Goal: Task Accomplishment & Management: Manage account settings

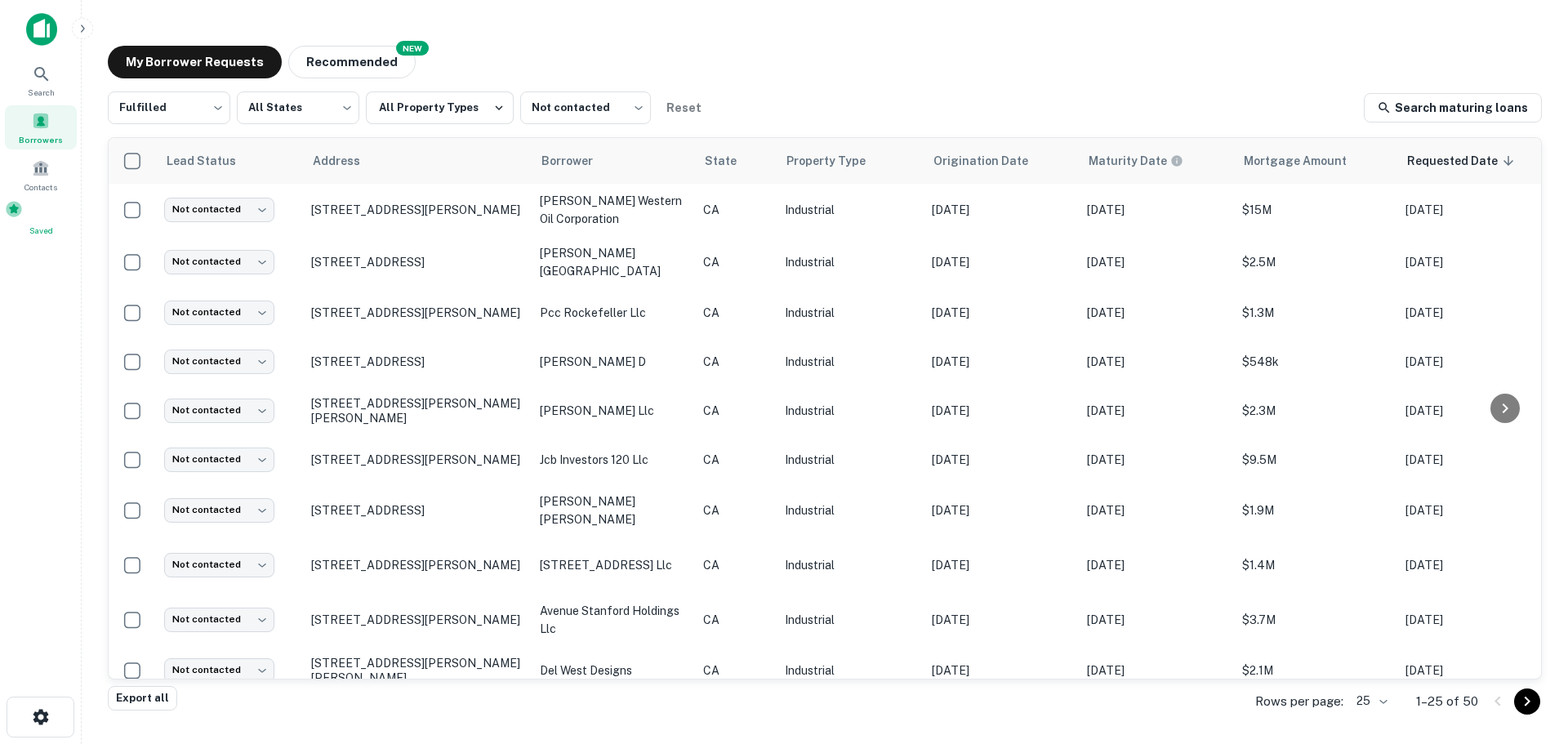
click at [44, 225] on div "Saved" at bounding box center [41, 218] width 72 height 37
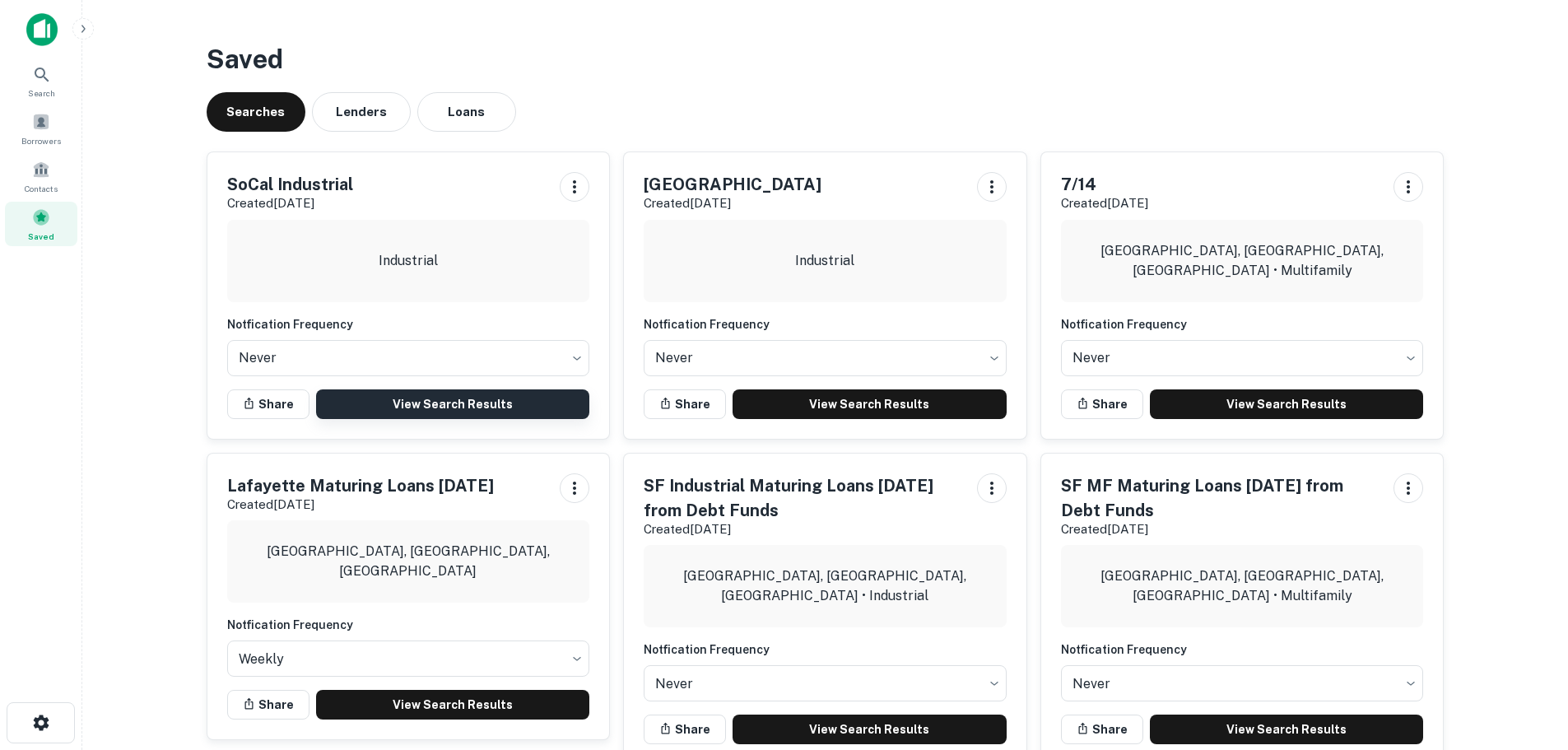
click at [434, 404] on link "View Search Results" at bounding box center [453, 404] width 274 height 30
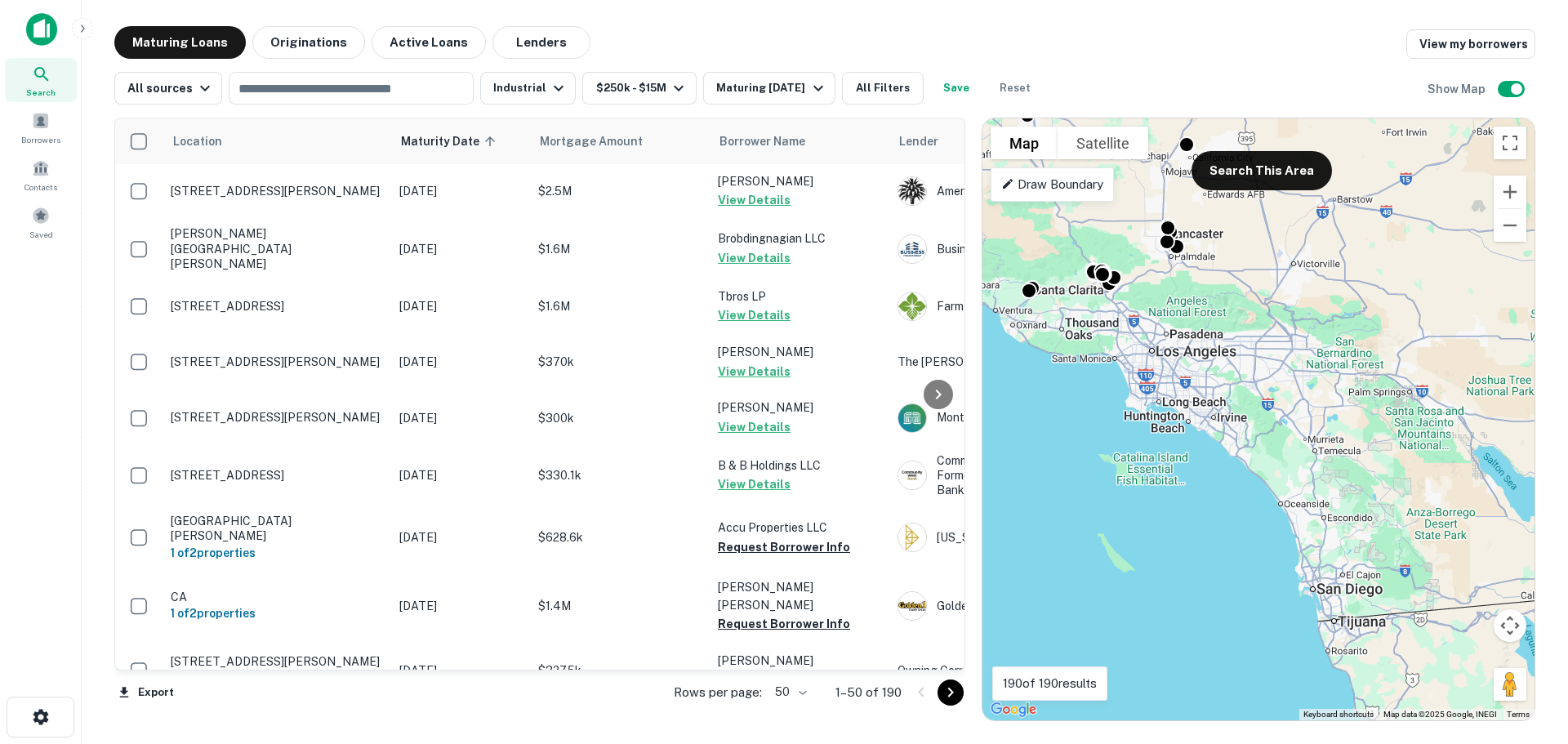
drag, startPoint x: 1416, startPoint y: 593, endPoint x: 1108, endPoint y: 169, distance: 524.1
click at [1108, 169] on div "To activate drag with keyboard, press Alt + Enter. Once in keyboard drag state,…" at bounding box center [1259, 419] width 552 height 602
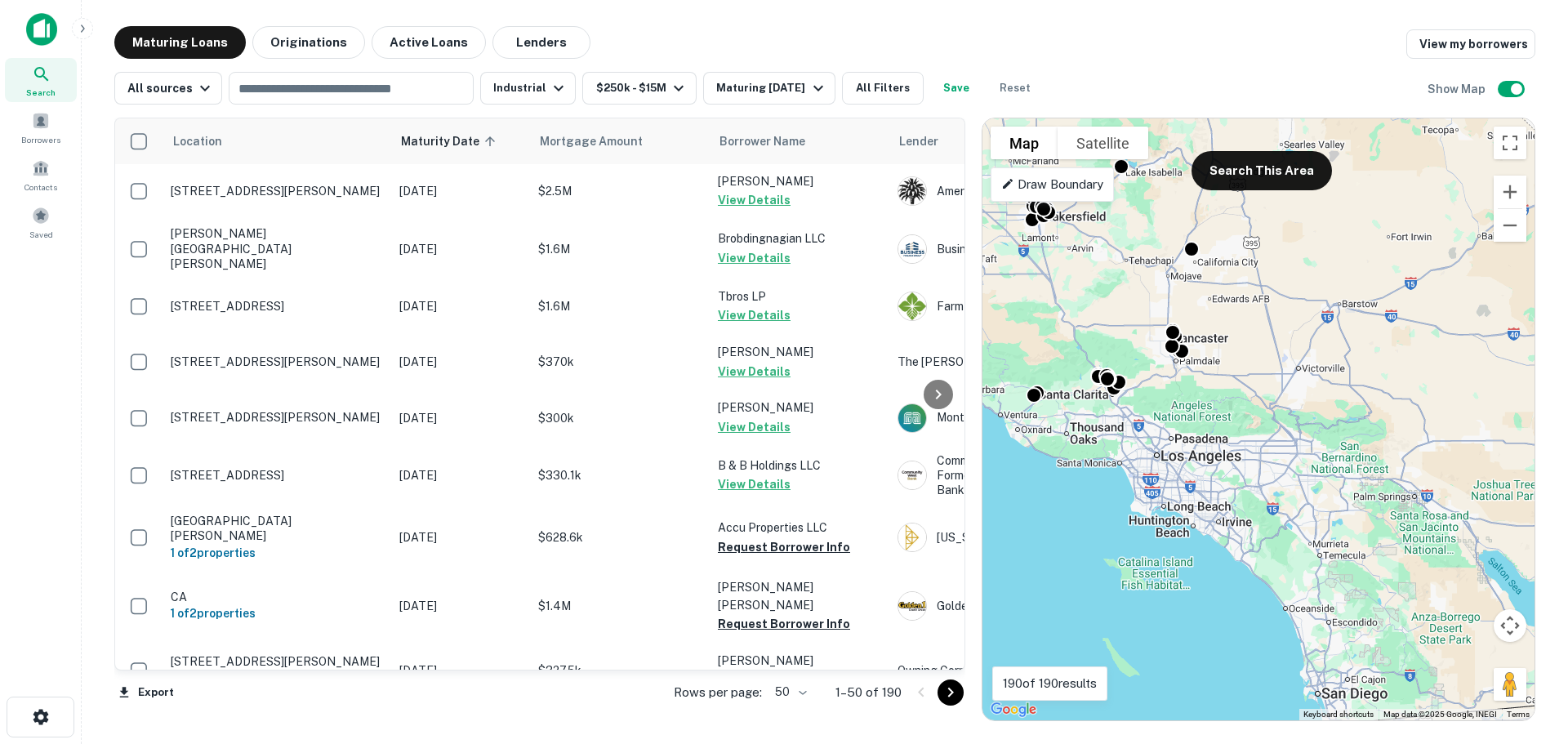
drag, startPoint x: 1297, startPoint y: 463, endPoint x: 1301, endPoint y: 569, distance: 106.1
click at [1301, 569] on div "To activate drag with keyboard, press Alt + Enter. Once in keyboard drag state,…" at bounding box center [1259, 419] width 552 height 602
click at [1233, 183] on button "Search This Area" at bounding box center [1261, 170] width 140 height 39
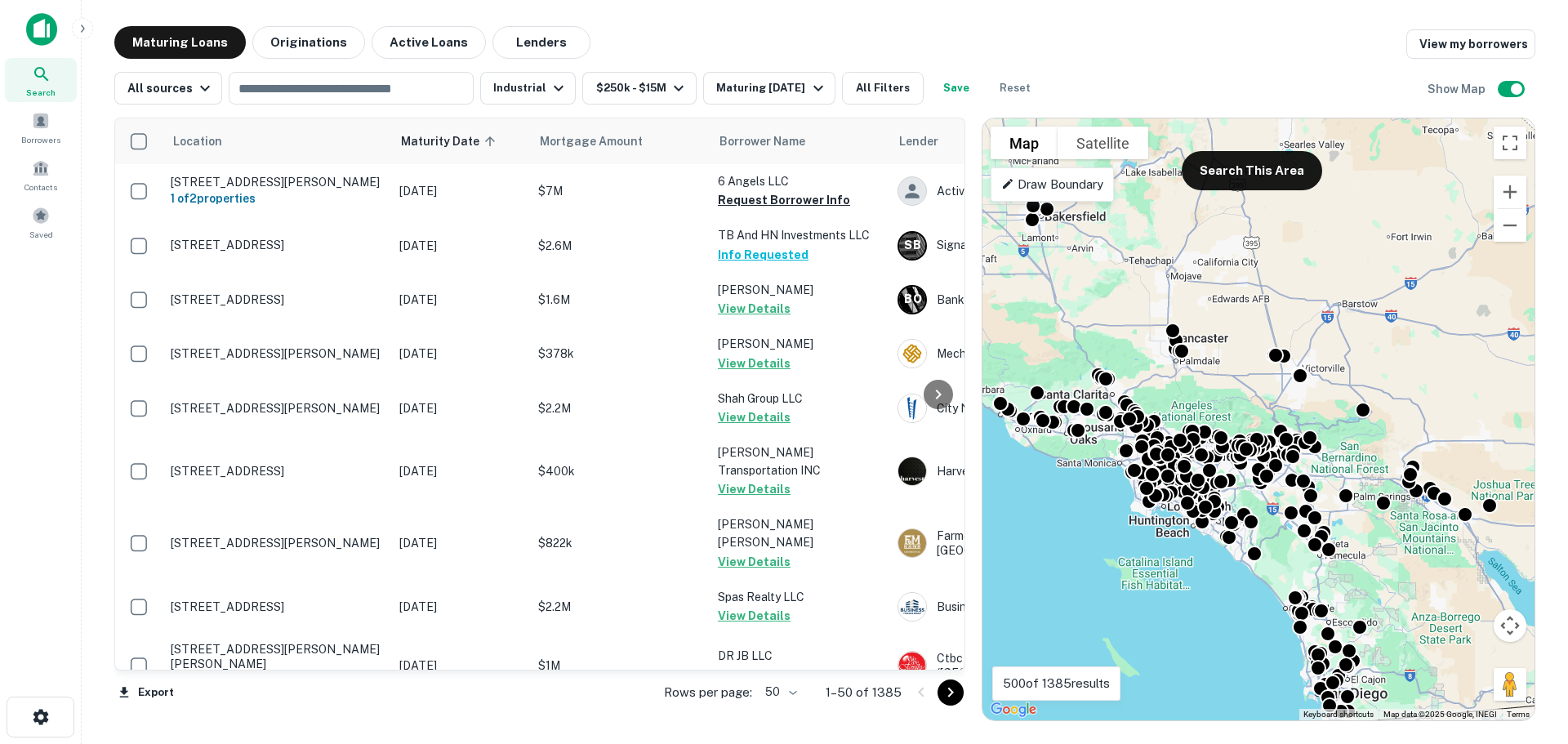
click at [780, 694] on body "Search Borrowers Contacts Saved Maturing Loans Originations Active Loans Lender…" at bounding box center [784, 372] width 1568 height 744
click at [785, 710] on li "100" at bounding box center [782, 709] width 47 height 29
click at [947, 696] on icon "Go to next page" at bounding box center [950, 692] width 20 height 20
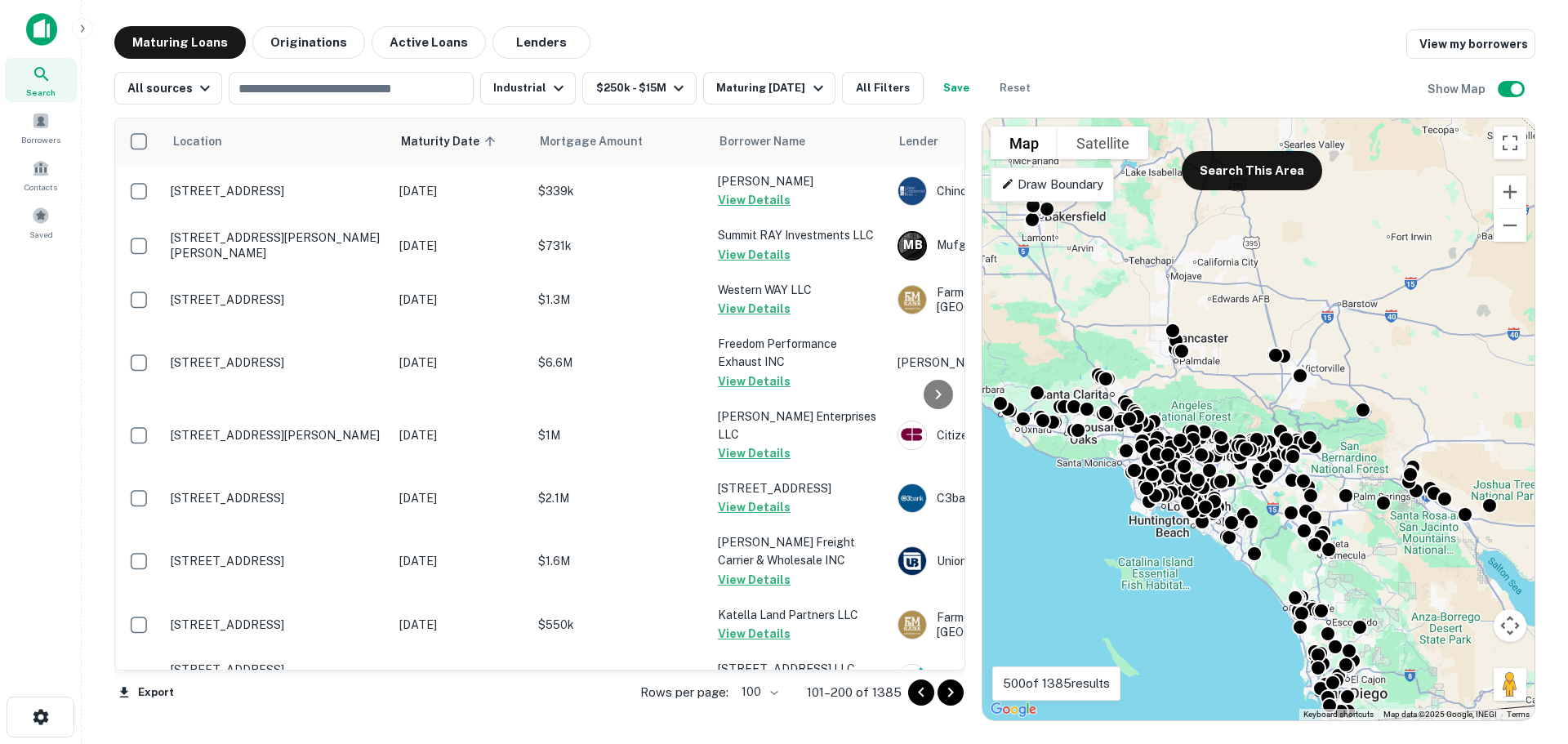
click at [947, 696] on icon "Go to next page" at bounding box center [950, 692] width 20 height 20
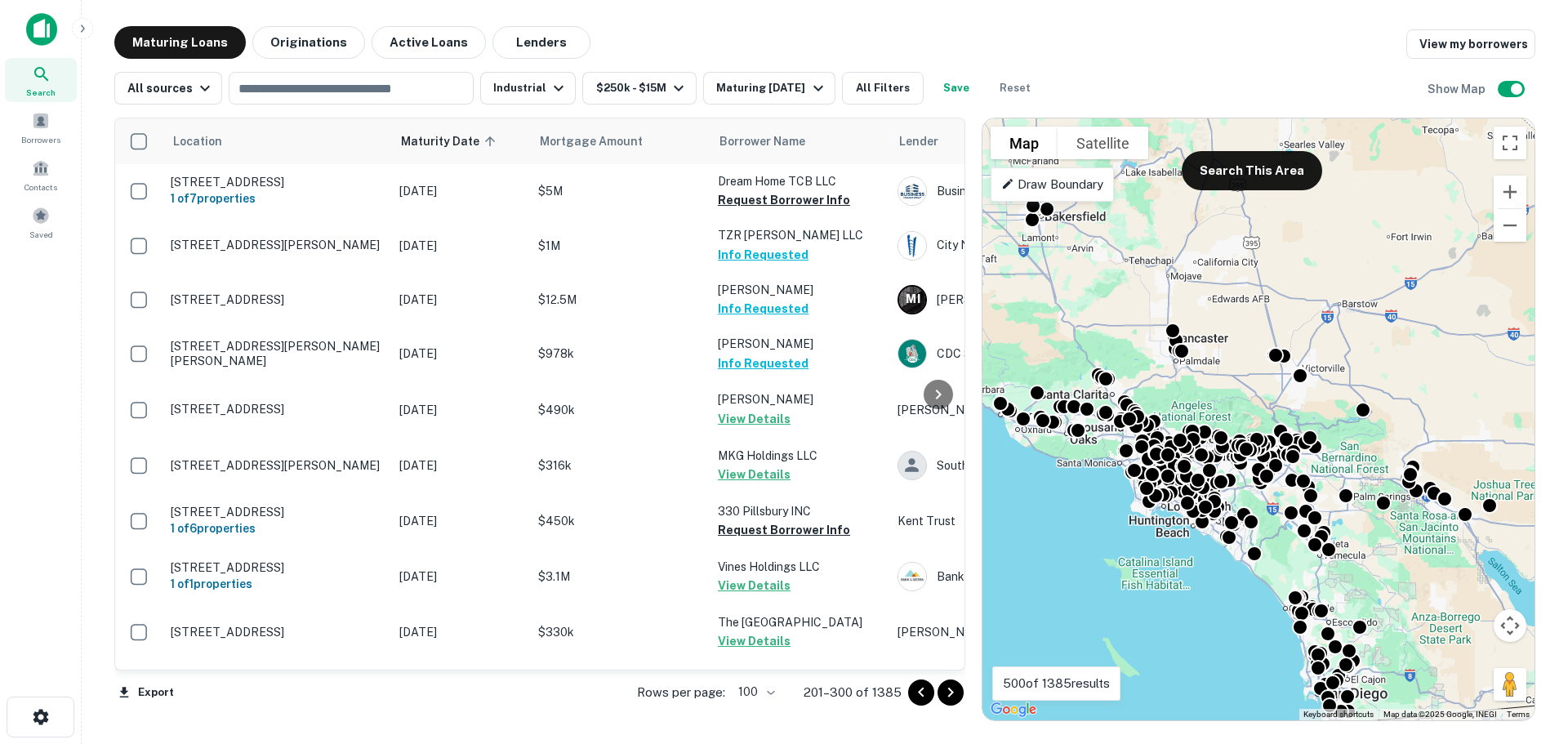
drag, startPoint x: 947, startPoint y: 696, endPoint x: 950, endPoint y: 623, distance: 73.1
click at [947, 696] on icon "Go to next page" at bounding box center [950, 692] width 20 height 20
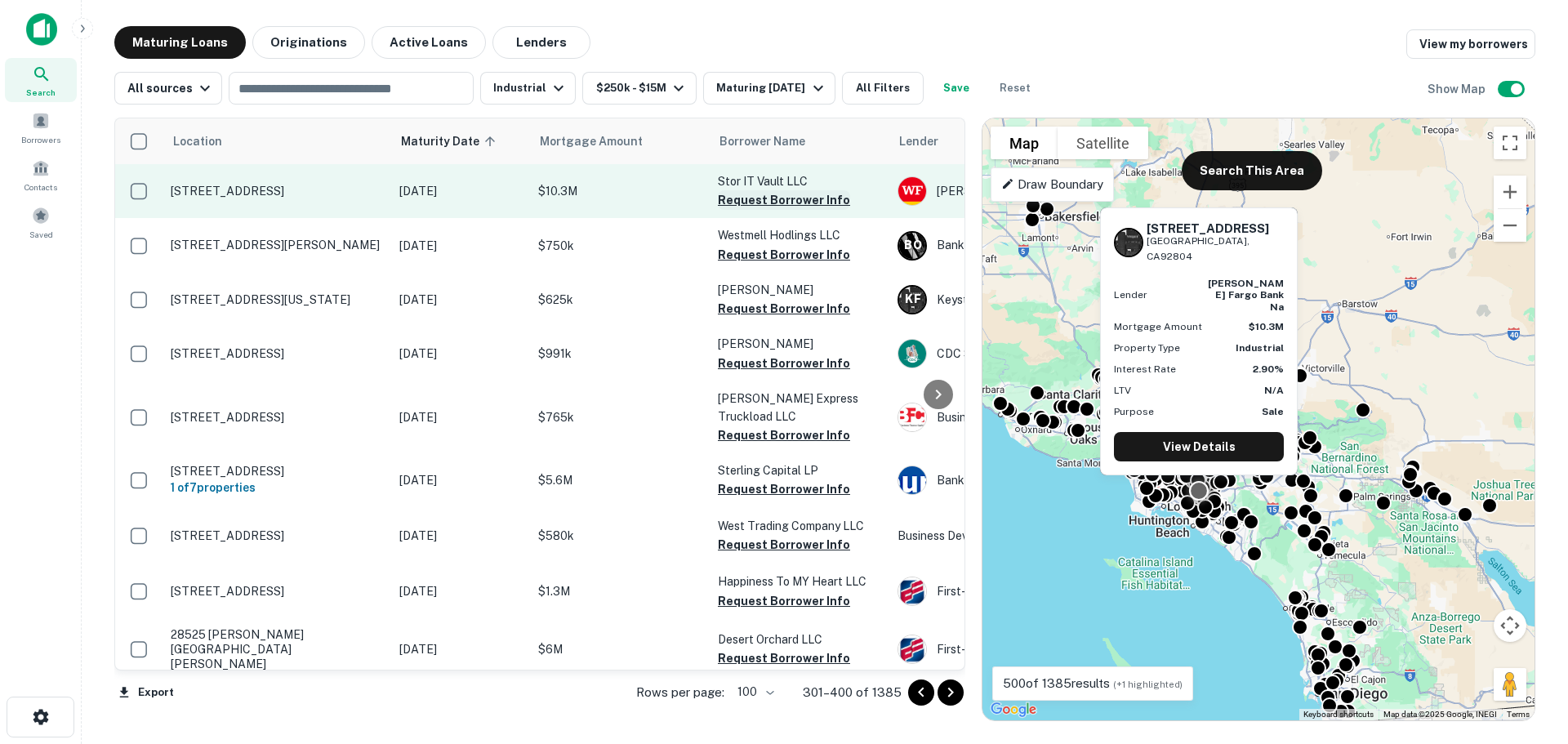
click at [761, 198] on button "Request Borrower Info" at bounding box center [783, 199] width 132 height 20
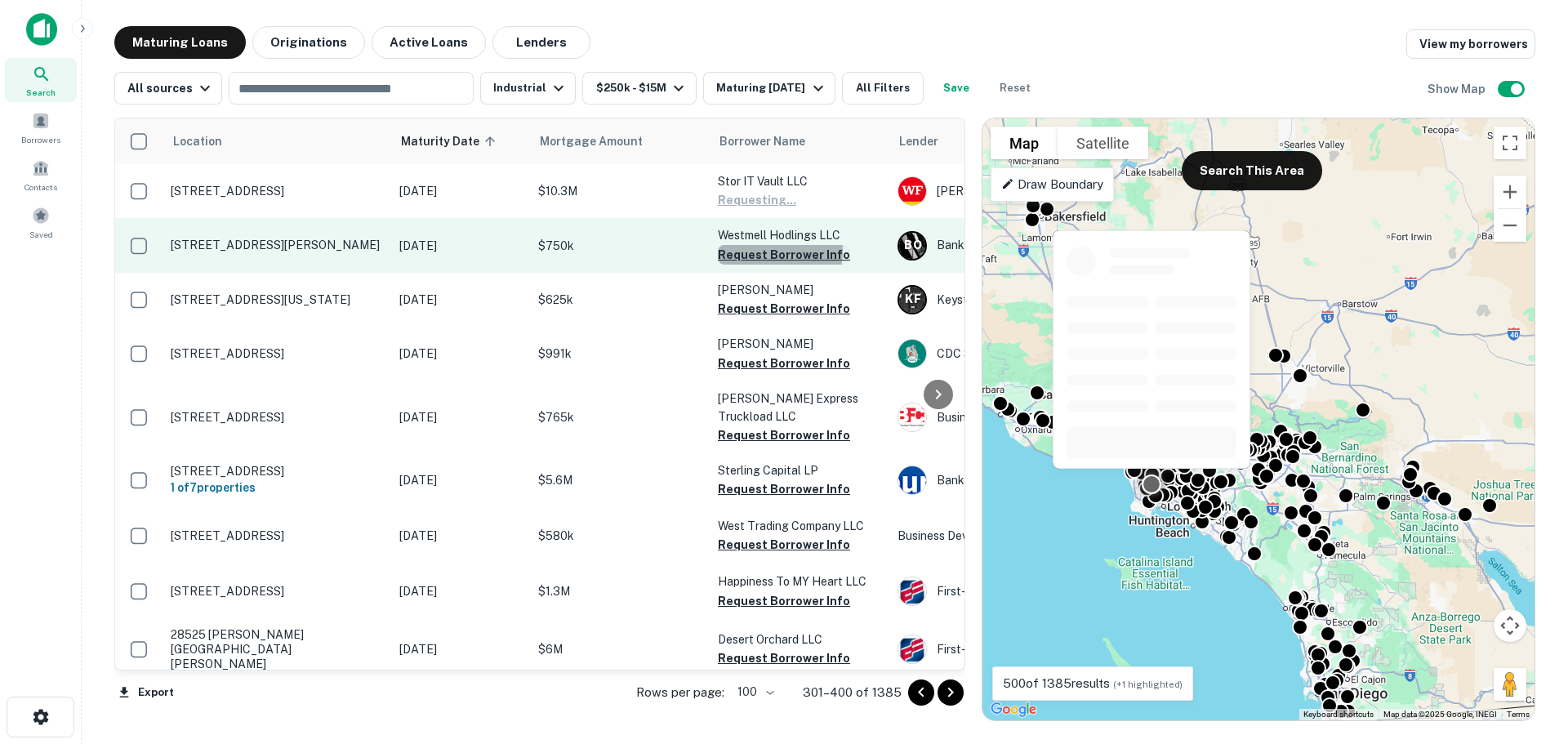
click at [756, 251] on button "Request Borrower Info" at bounding box center [783, 254] width 132 height 20
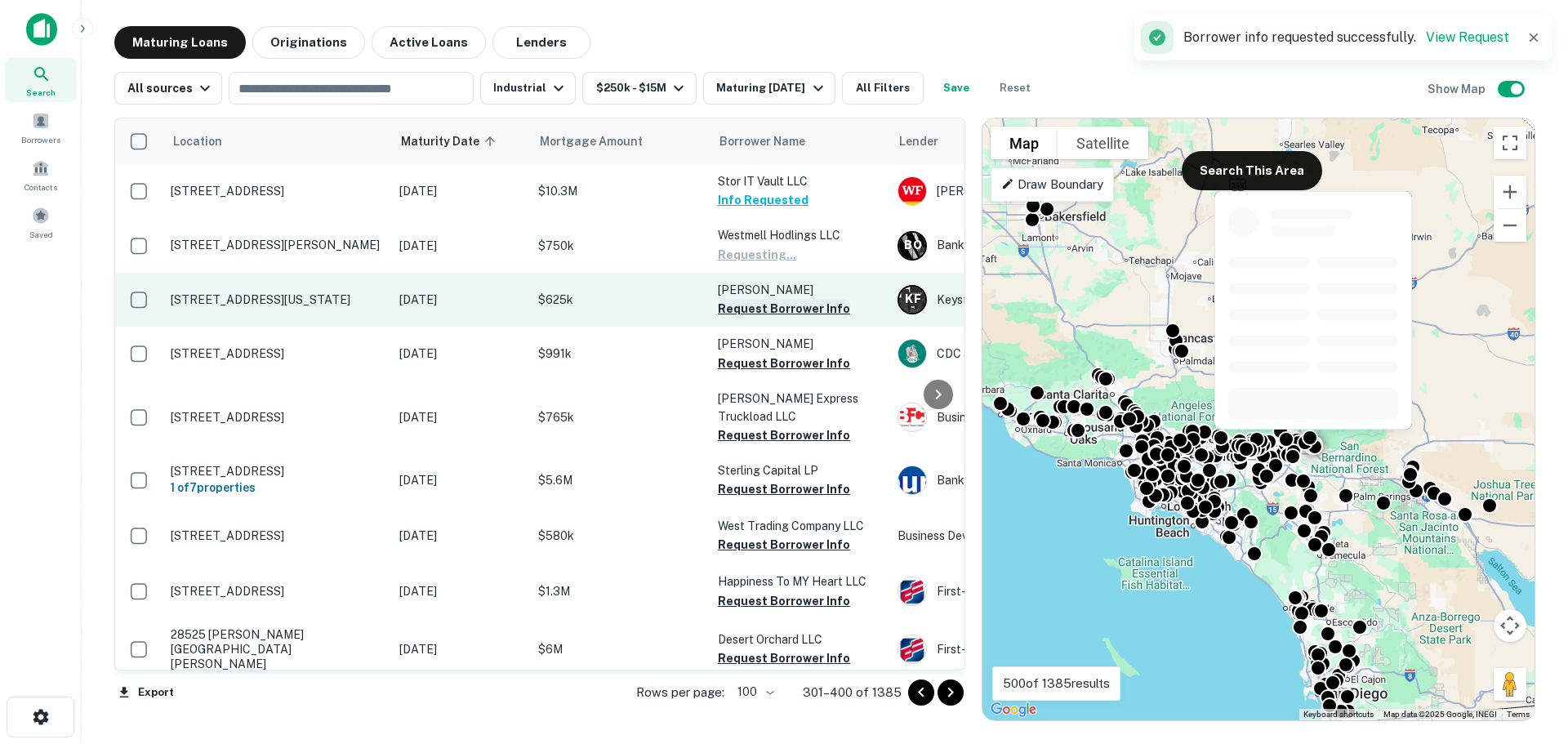
click at [753, 307] on button "Request Borrower Info" at bounding box center [783, 308] width 132 height 20
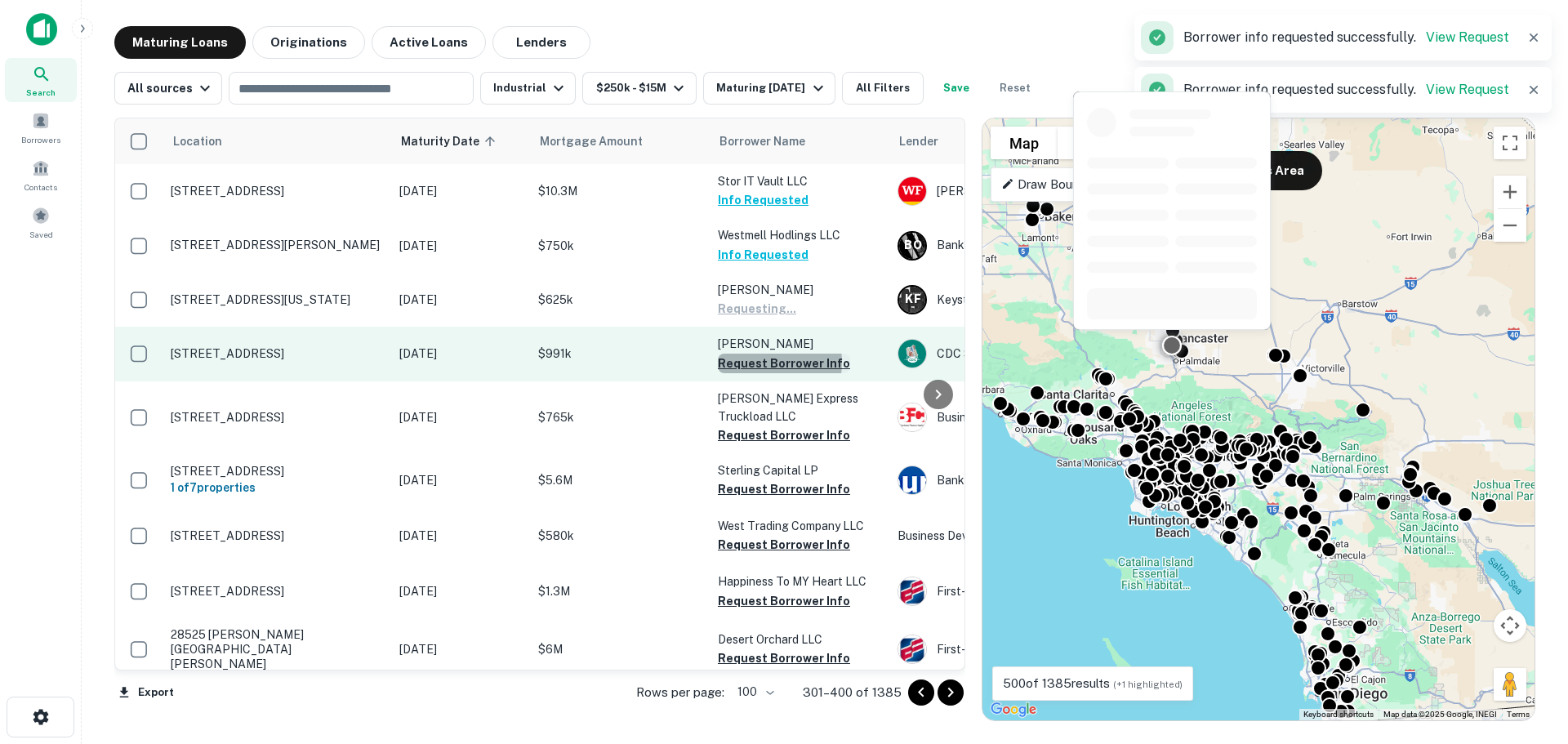
click at [750, 362] on button "Request Borrower Info" at bounding box center [783, 363] width 132 height 20
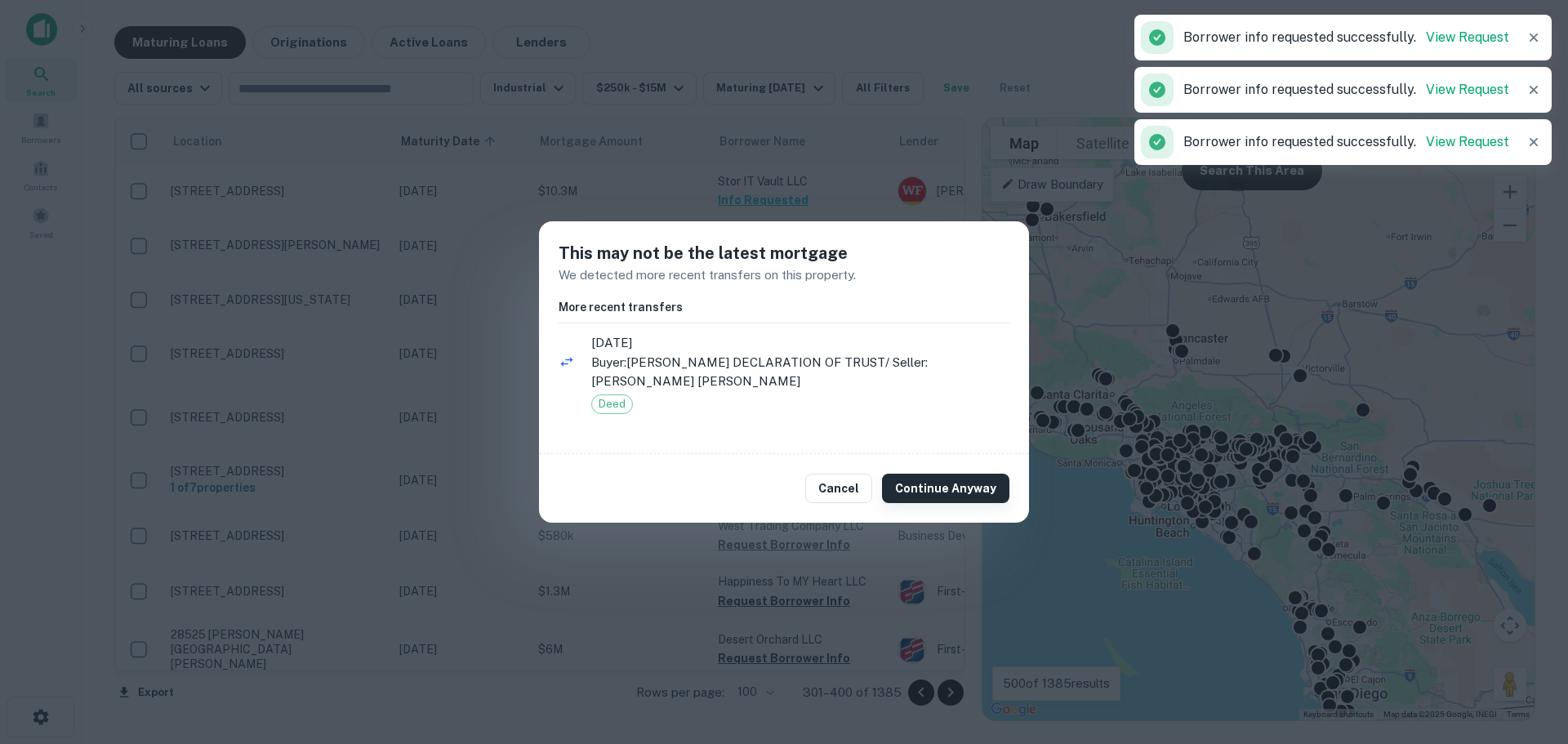
click at [950, 496] on button "Continue Anyway" at bounding box center [945, 488] width 127 height 29
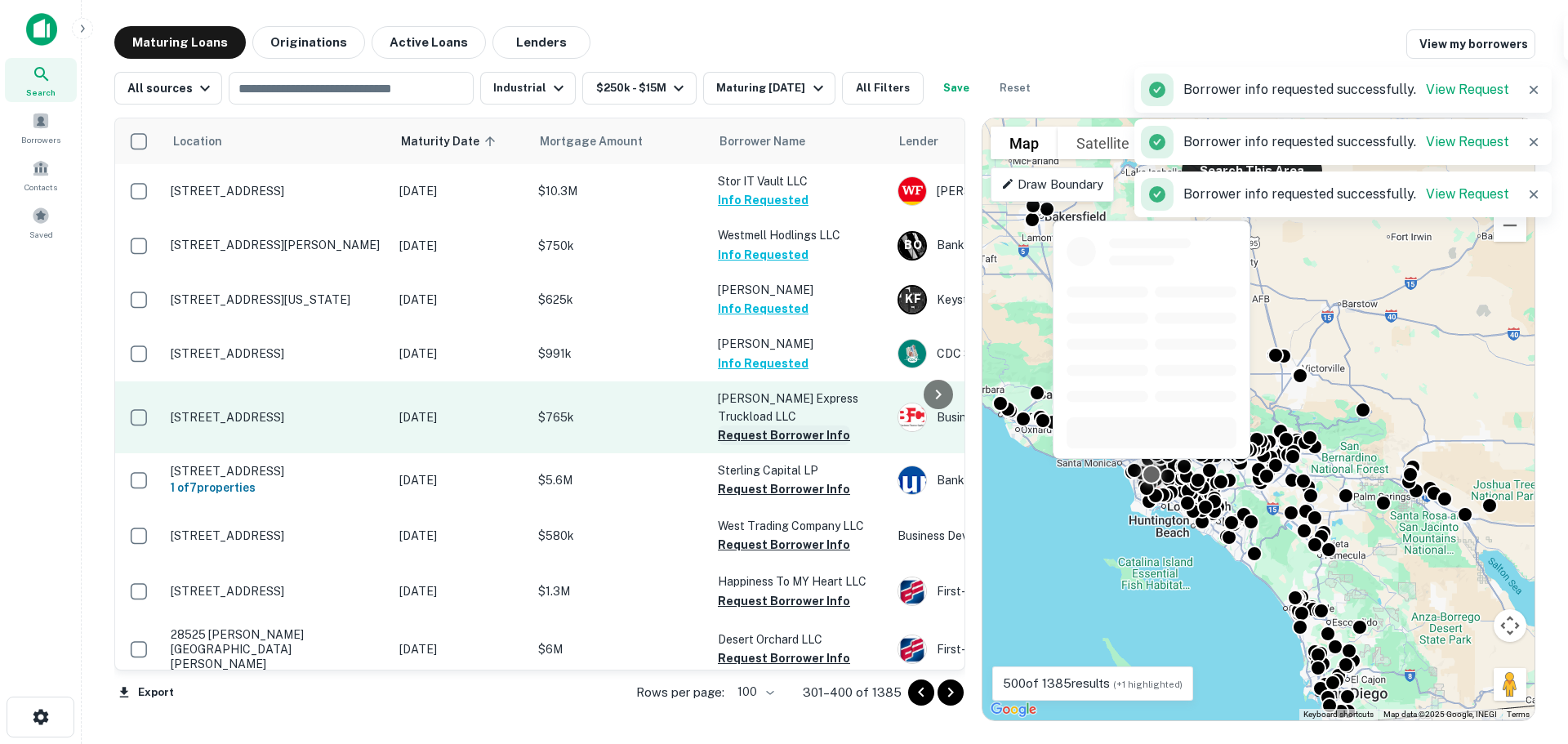
click at [789, 425] on button "Request Borrower Info" at bounding box center [783, 435] width 132 height 20
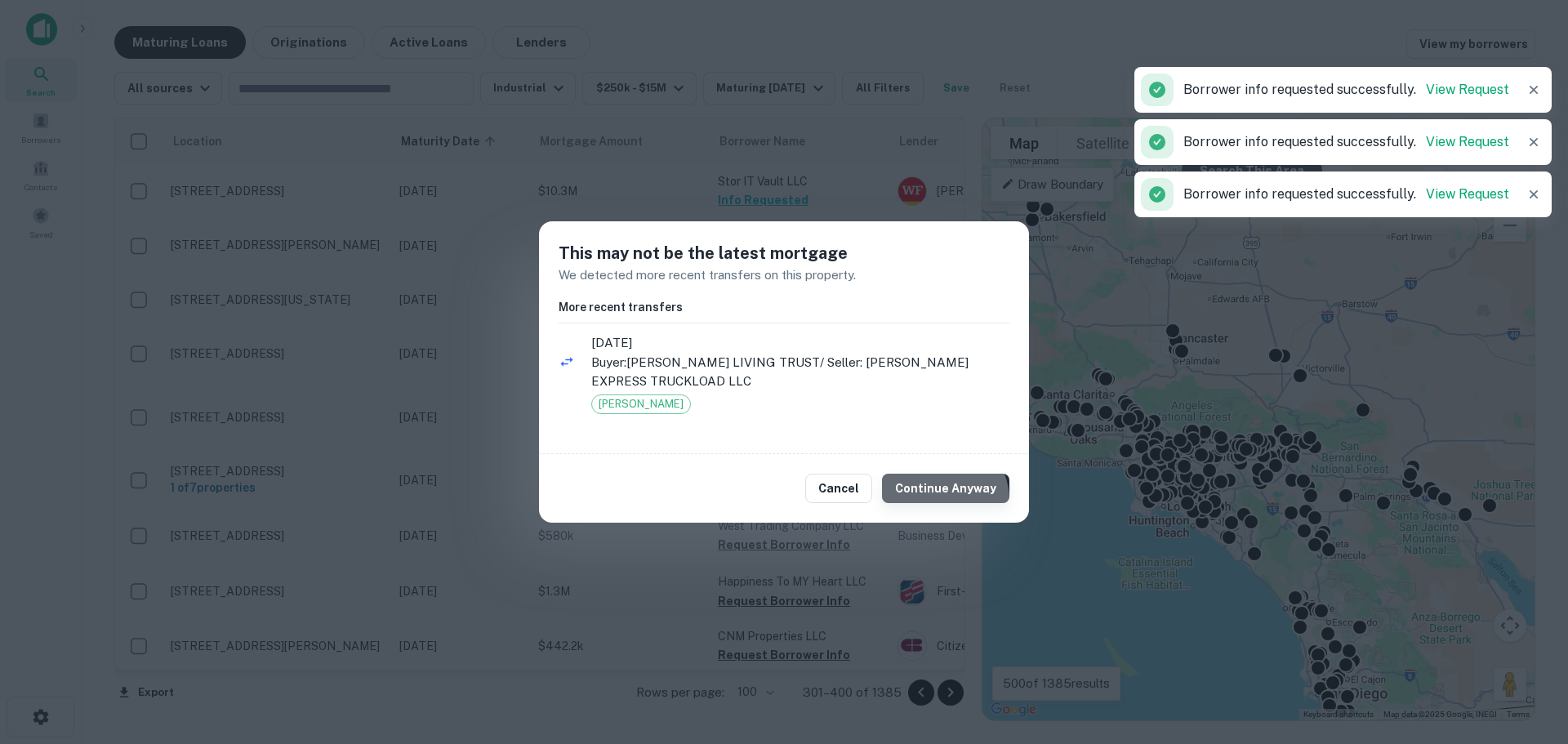
click at [943, 500] on button "Continue Anyway" at bounding box center [945, 488] width 127 height 29
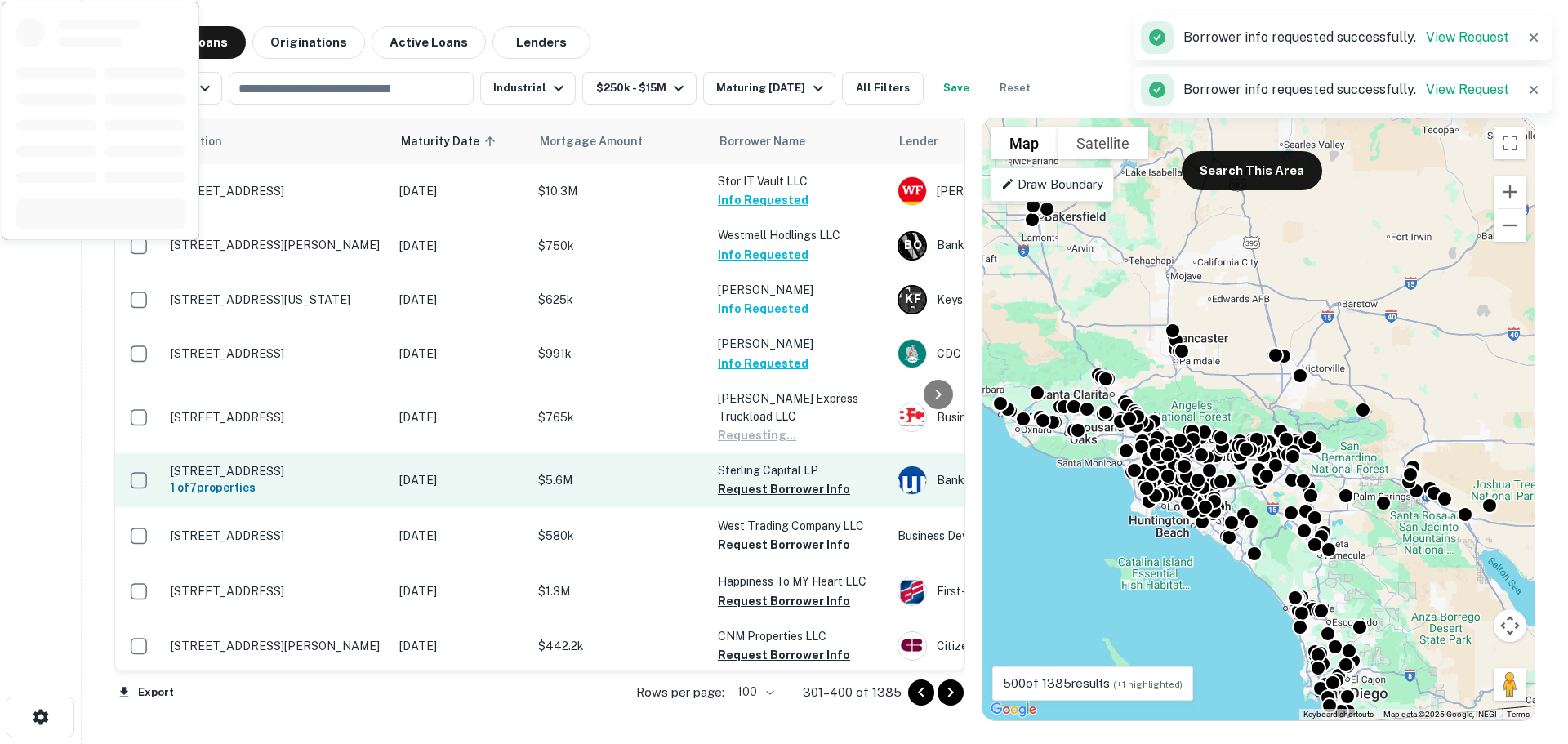
scroll to position [163, 0]
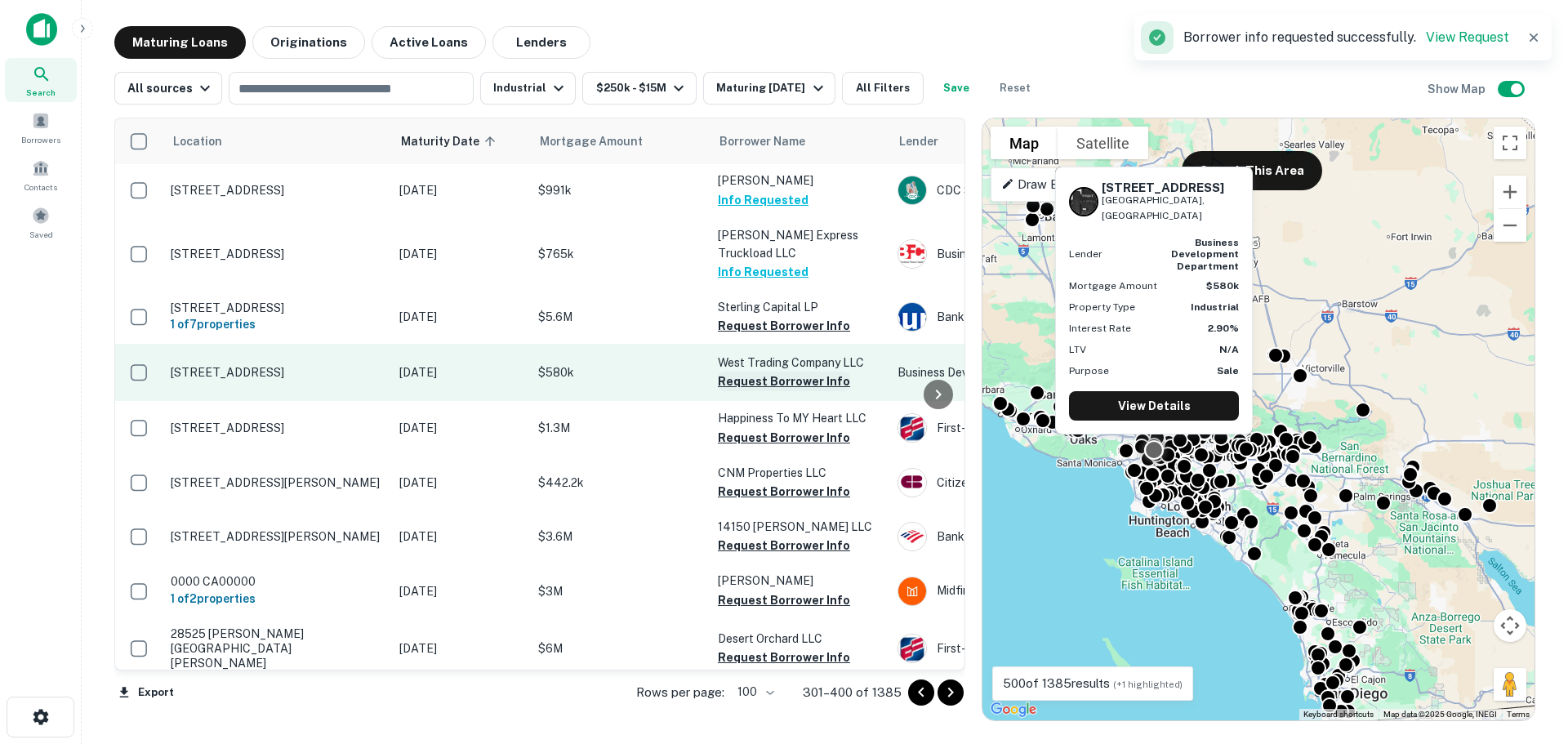
click at [780, 371] on button "Request Borrower Info" at bounding box center [783, 381] width 132 height 20
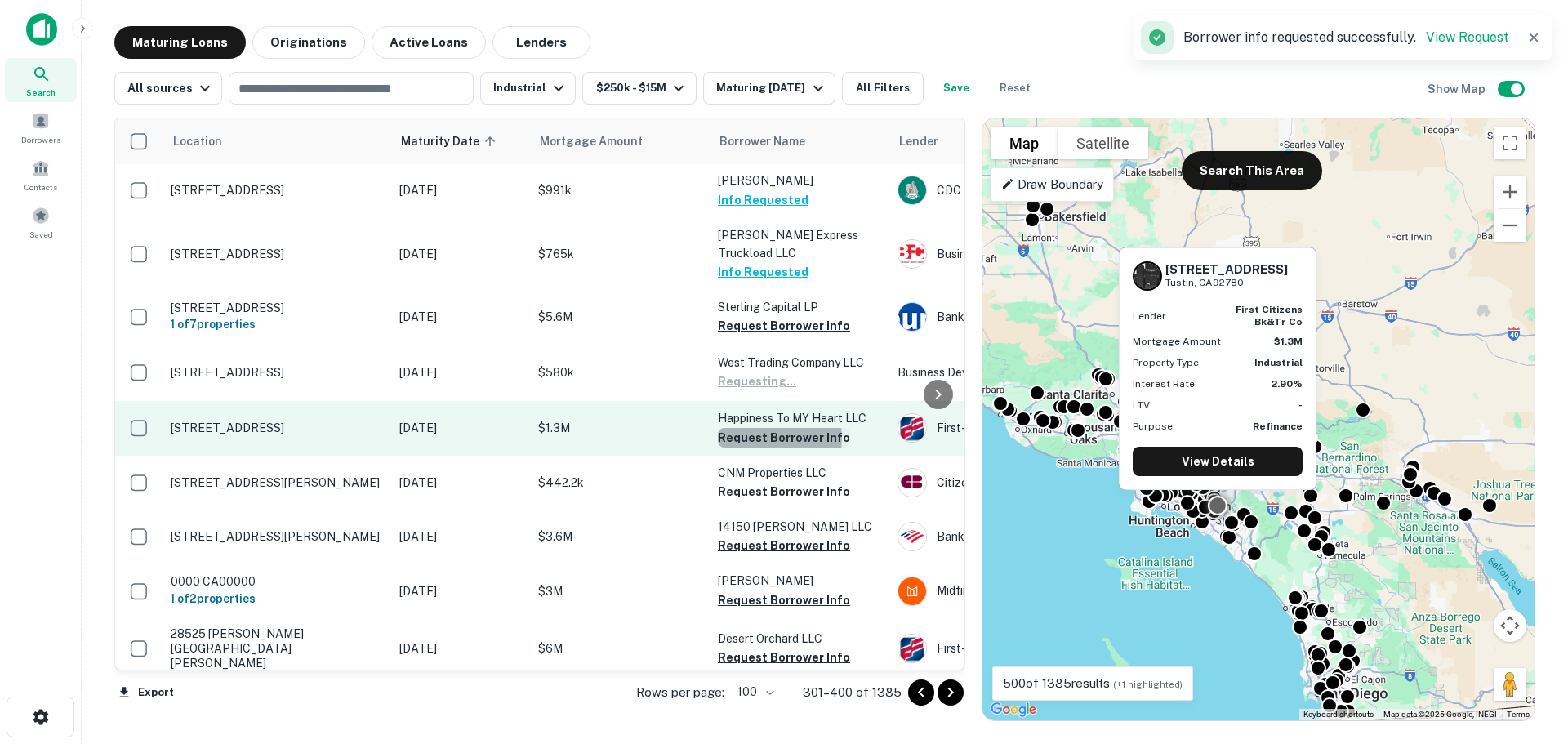
click at [778, 428] on button "Request Borrower Info" at bounding box center [783, 437] width 132 height 20
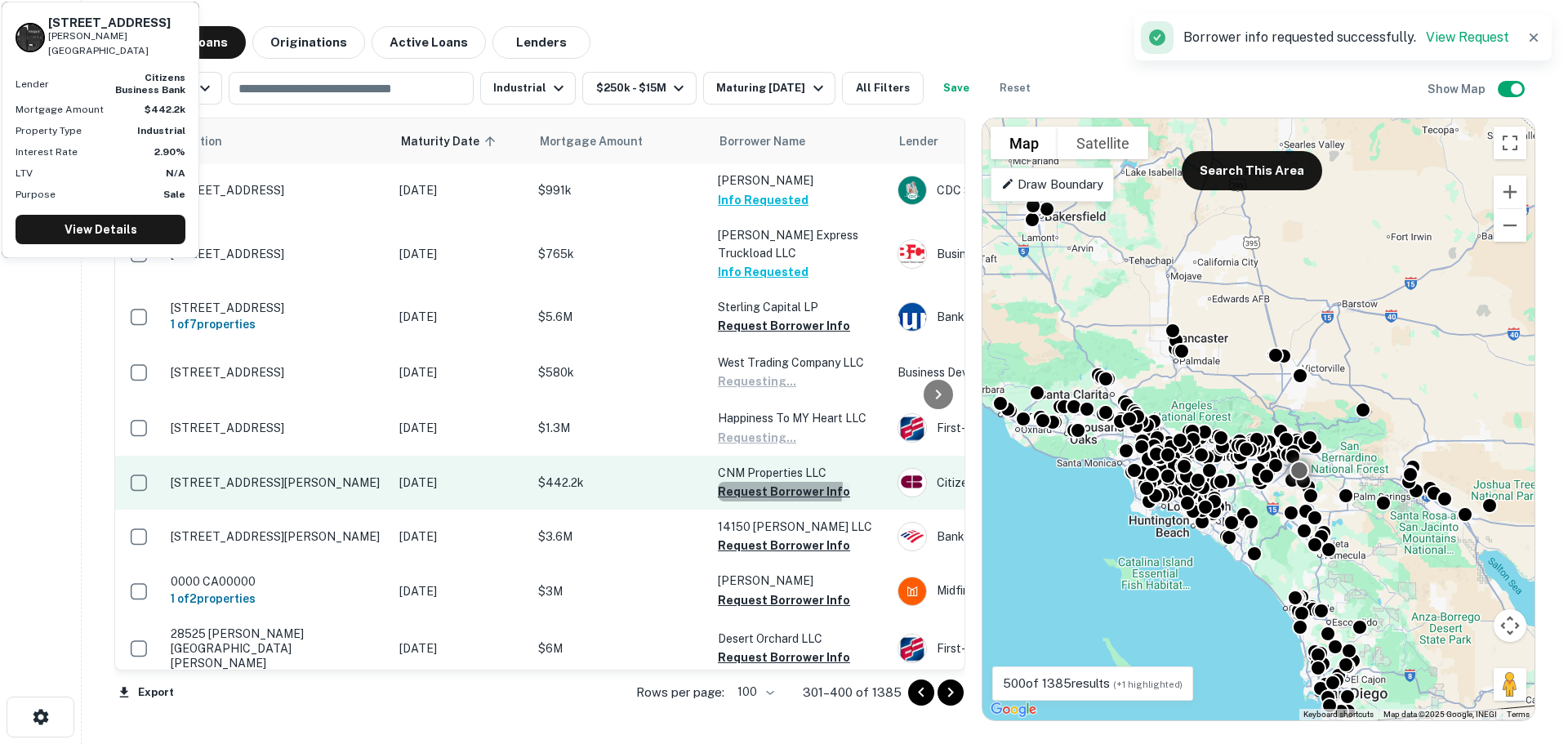
click at [774, 482] on button "Request Borrower Info" at bounding box center [783, 492] width 132 height 20
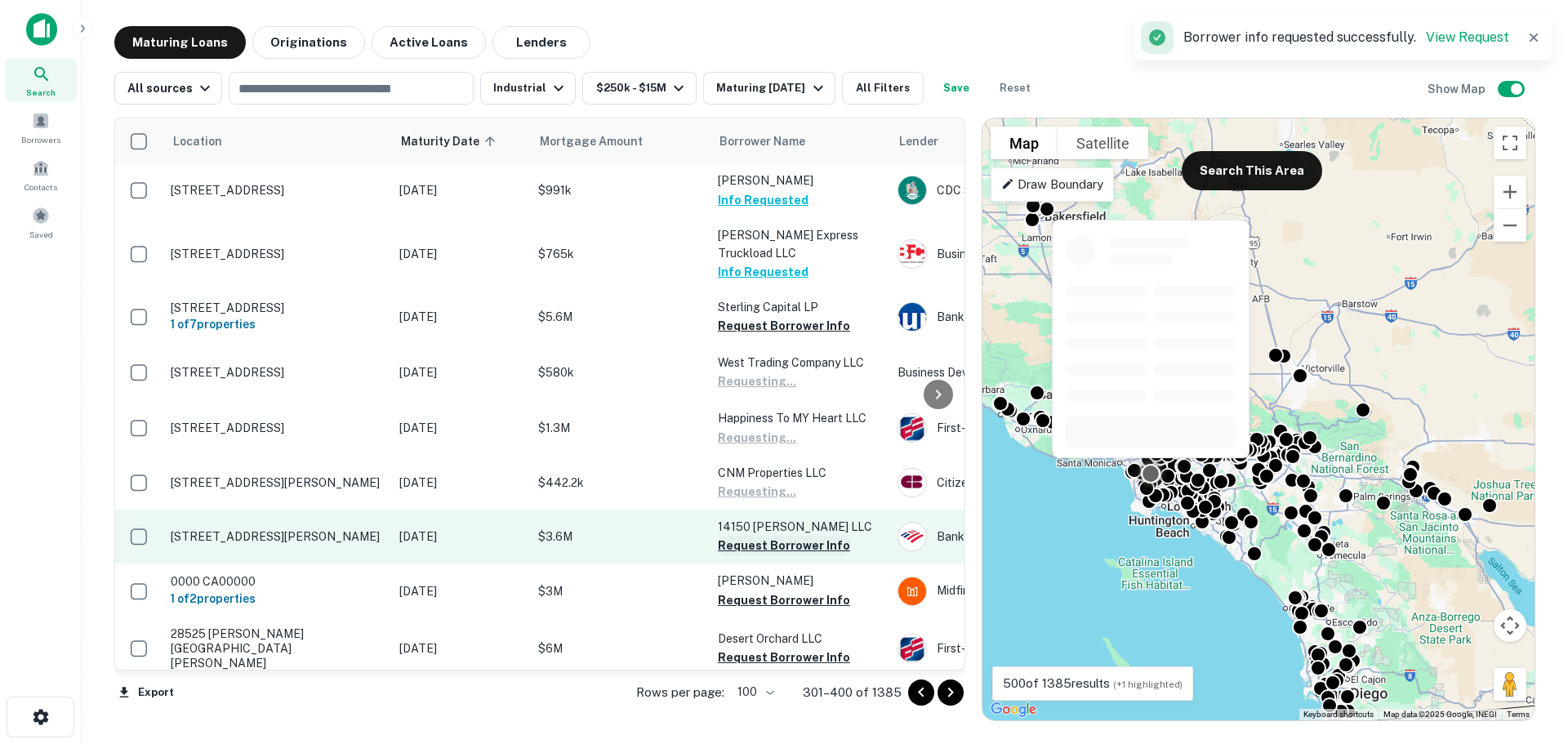
click at [774, 535] on button "Request Borrower Info" at bounding box center [783, 545] width 132 height 20
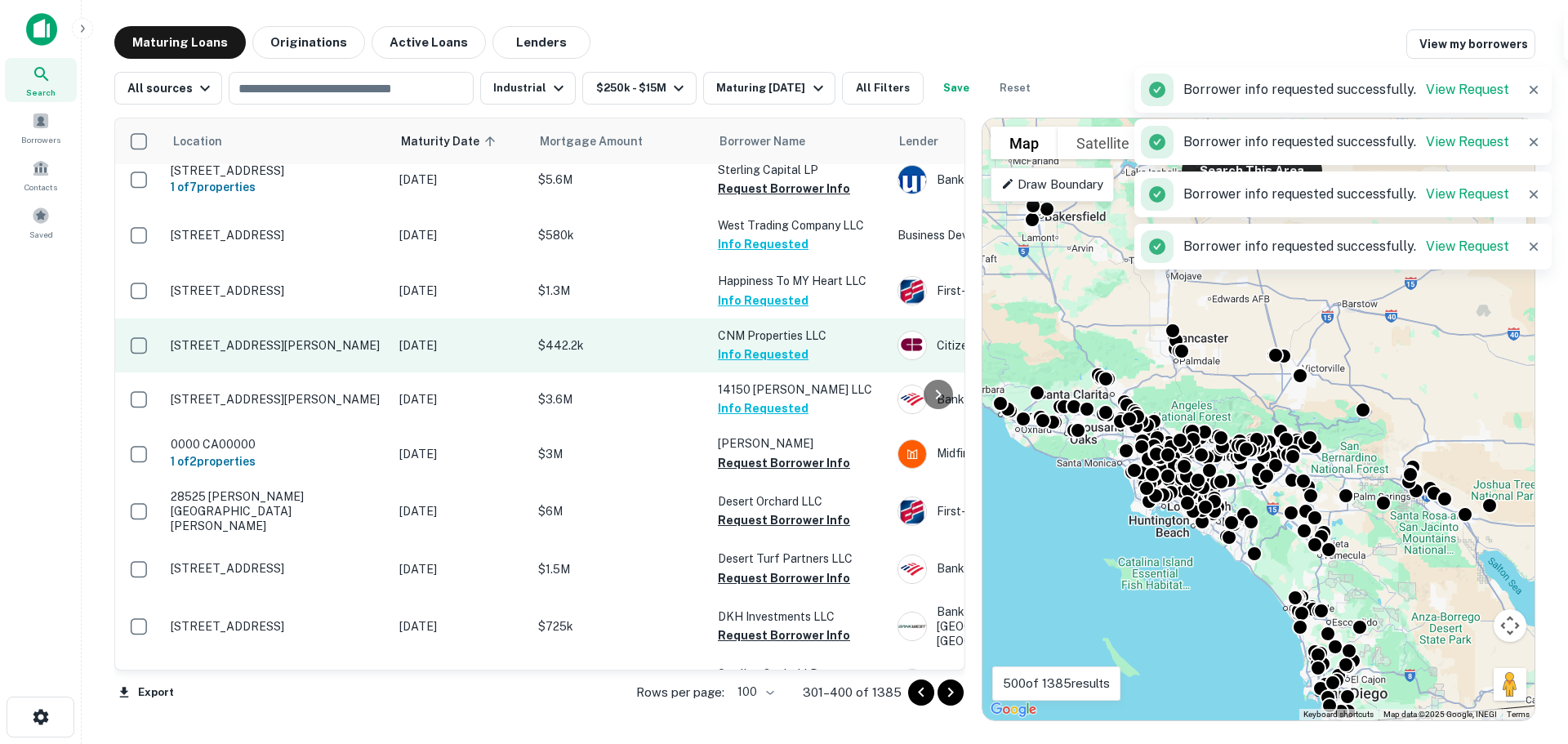
scroll to position [490, 0]
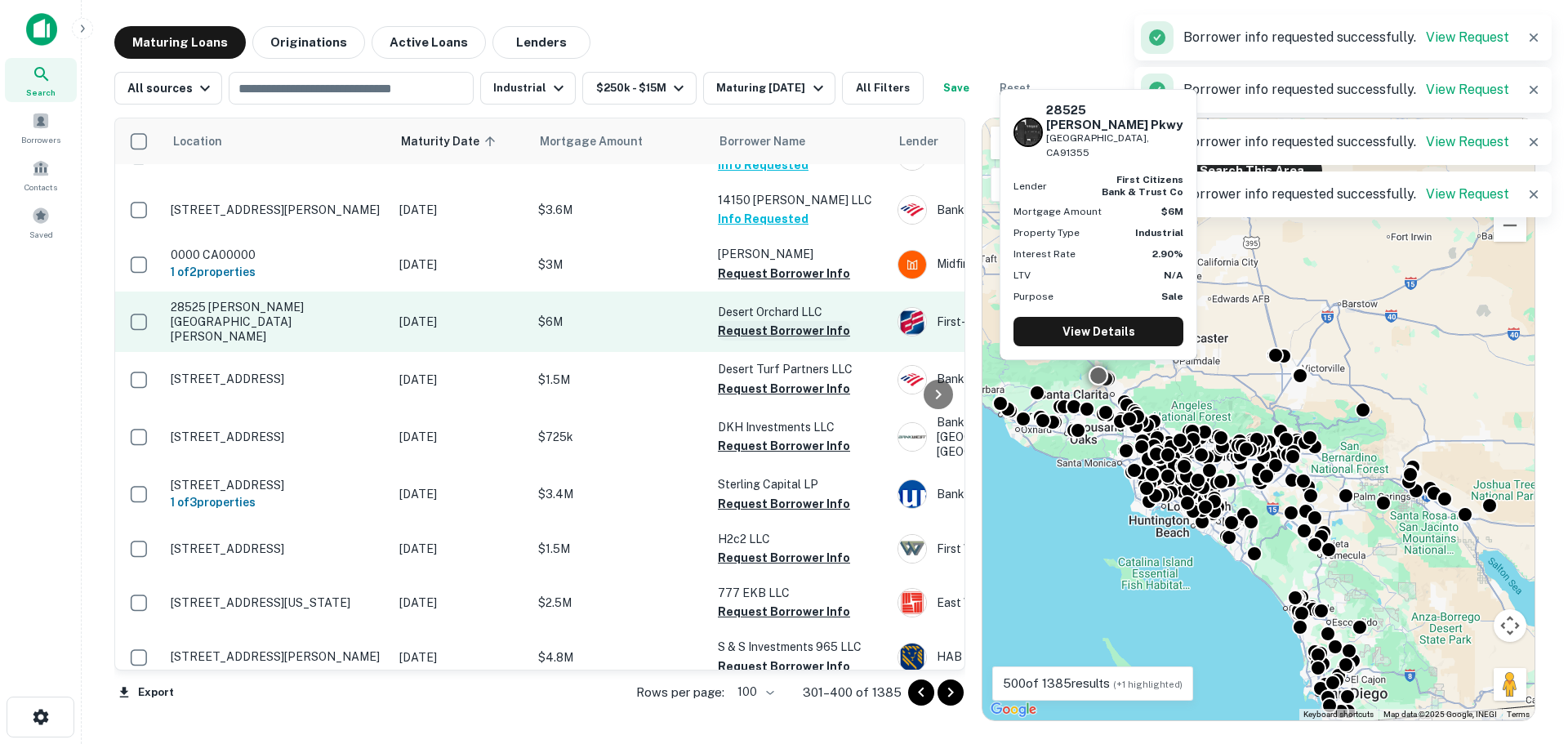
click at [765, 321] on button "Request Borrower Info" at bounding box center [783, 330] width 132 height 20
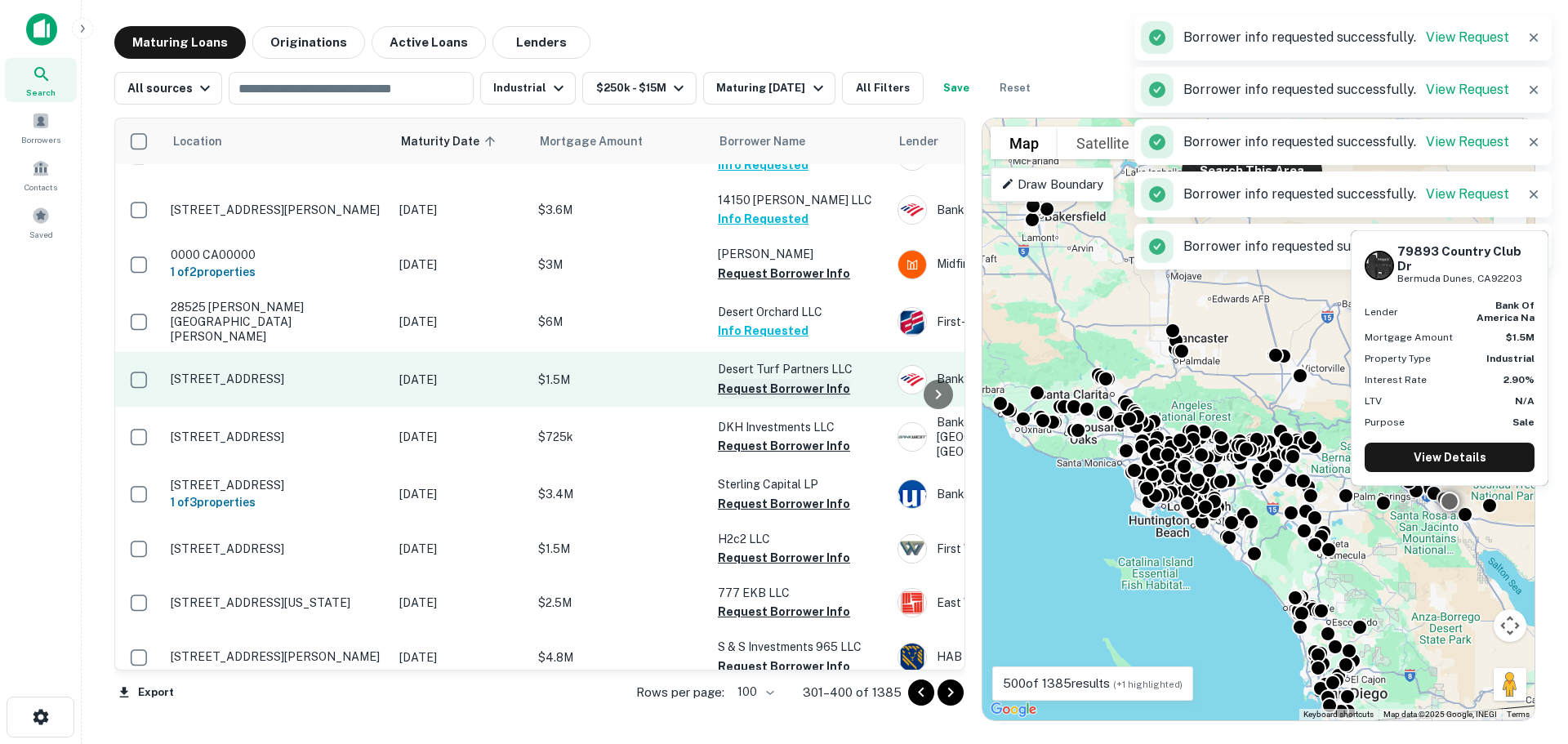
click at [771, 379] on button "Request Borrower Info" at bounding box center [783, 388] width 132 height 20
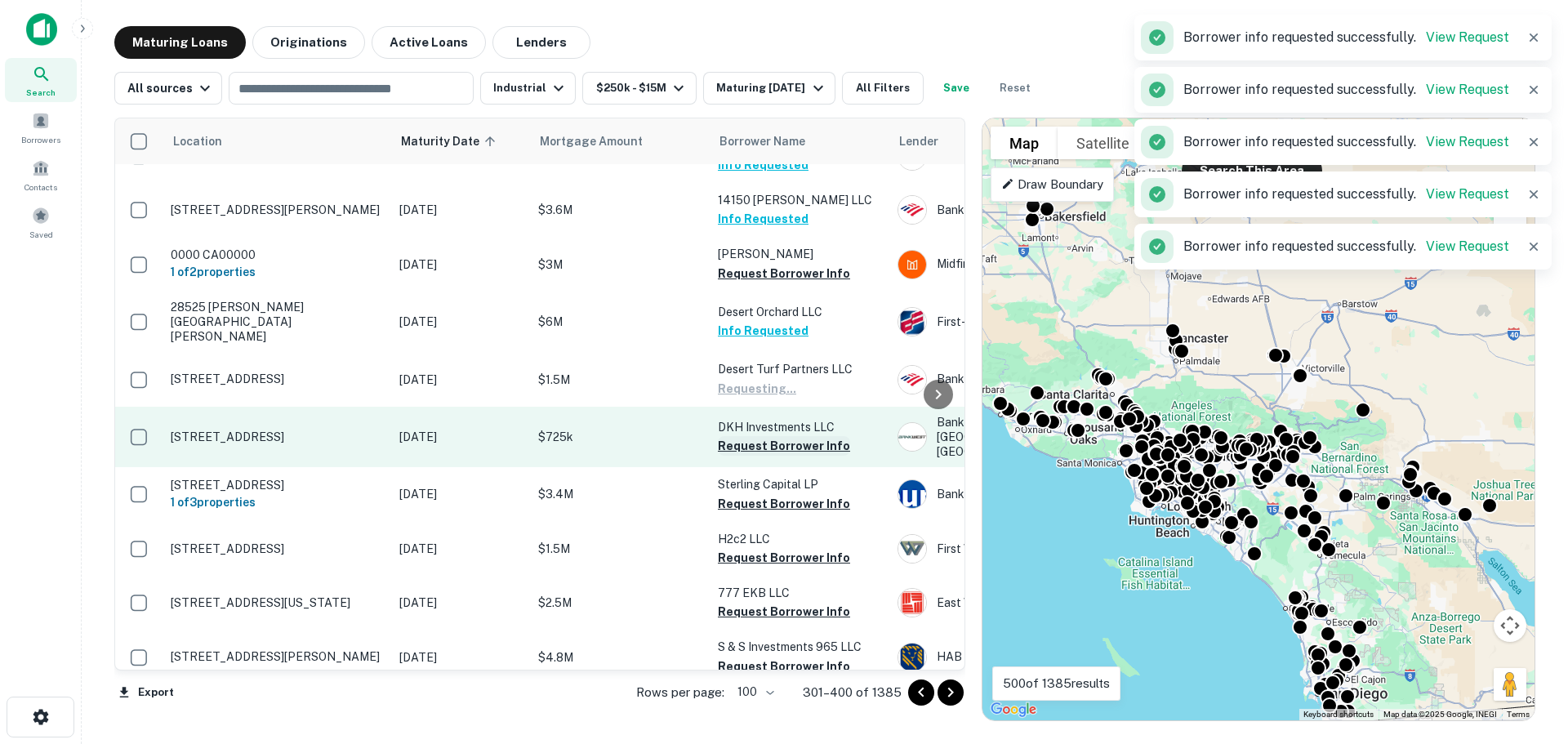
click at [767, 436] on button "Request Borrower Info" at bounding box center [783, 445] width 132 height 20
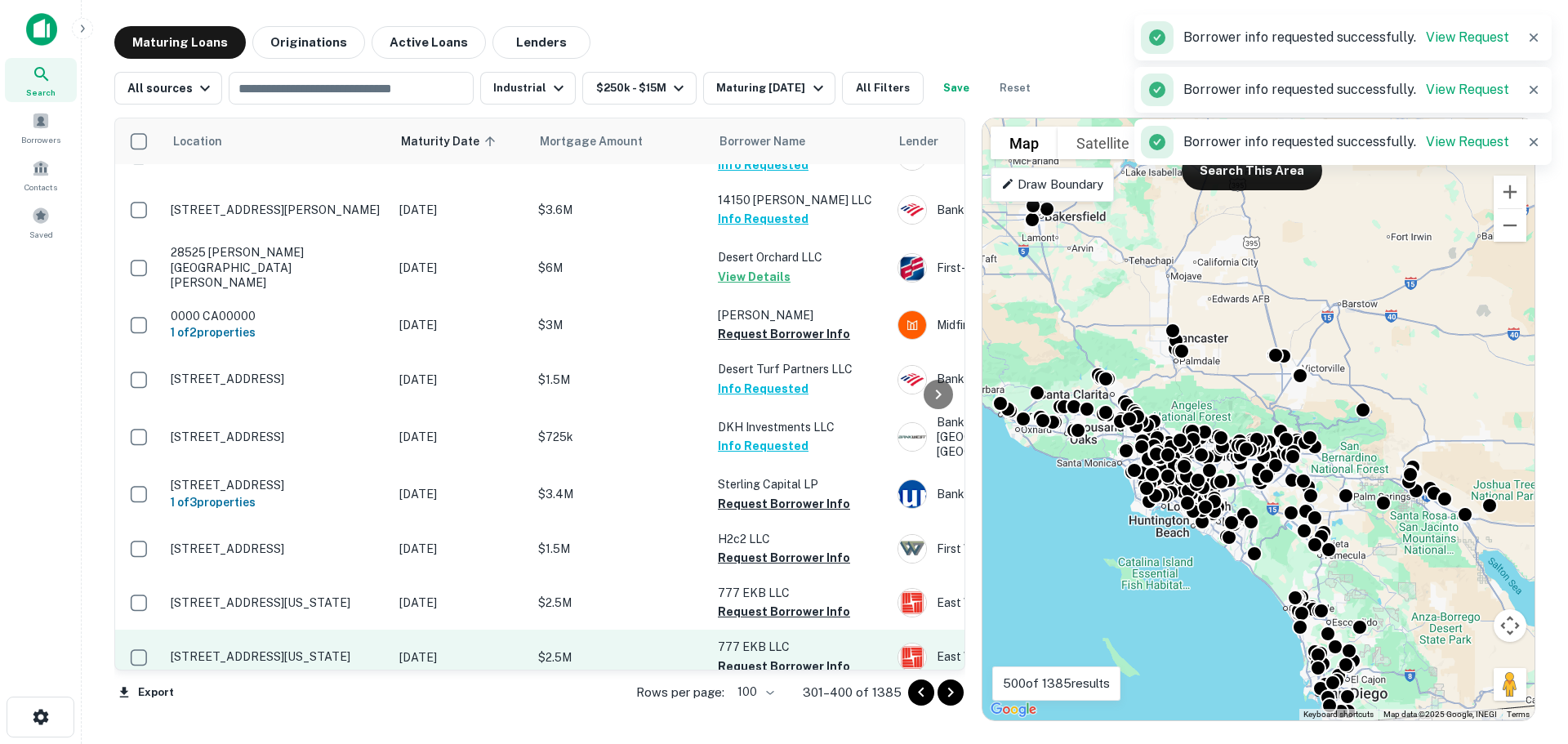
scroll to position [653, 0]
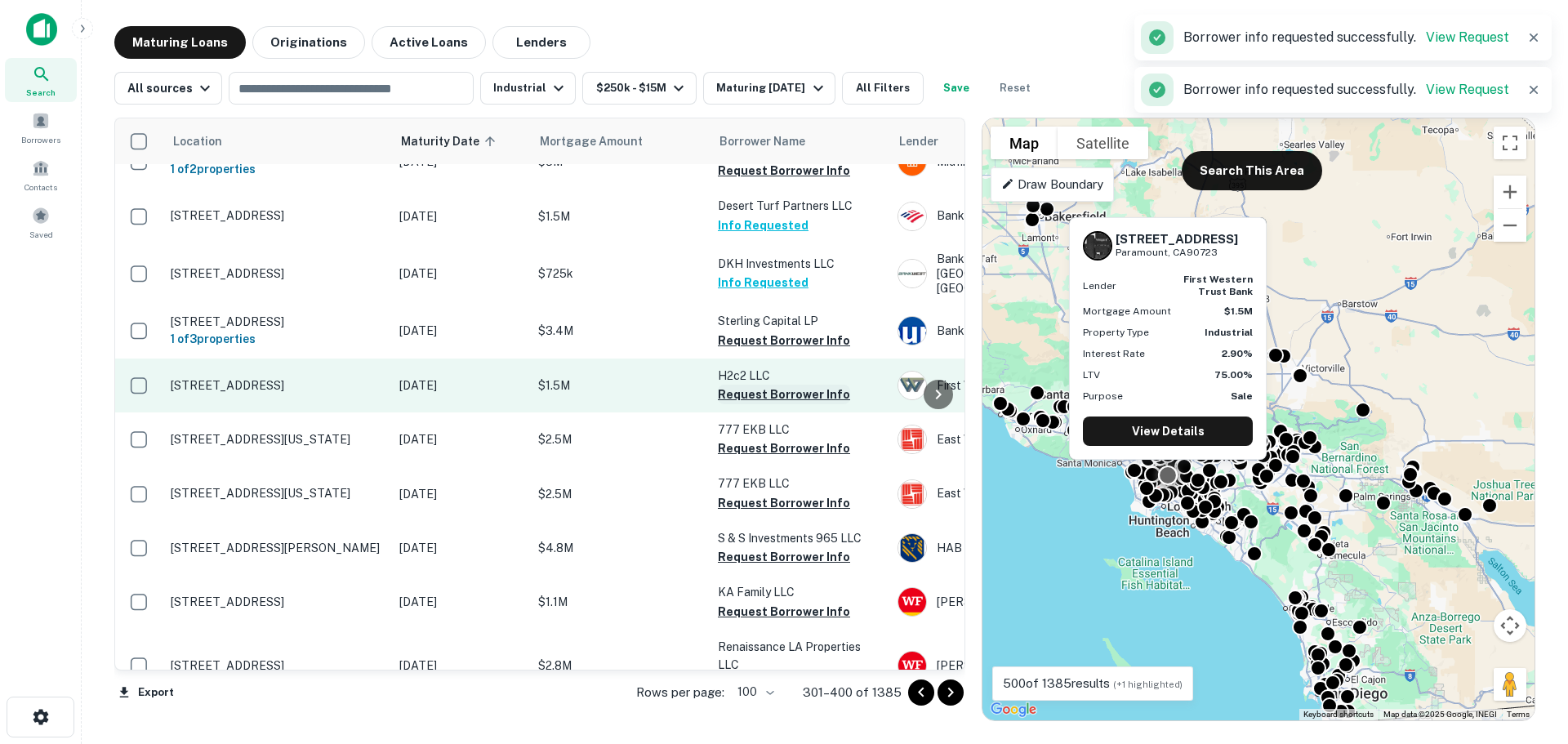
click at [774, 384] on button "Request Borrower Info" at bounding box center [783, 394] width 132 height 20
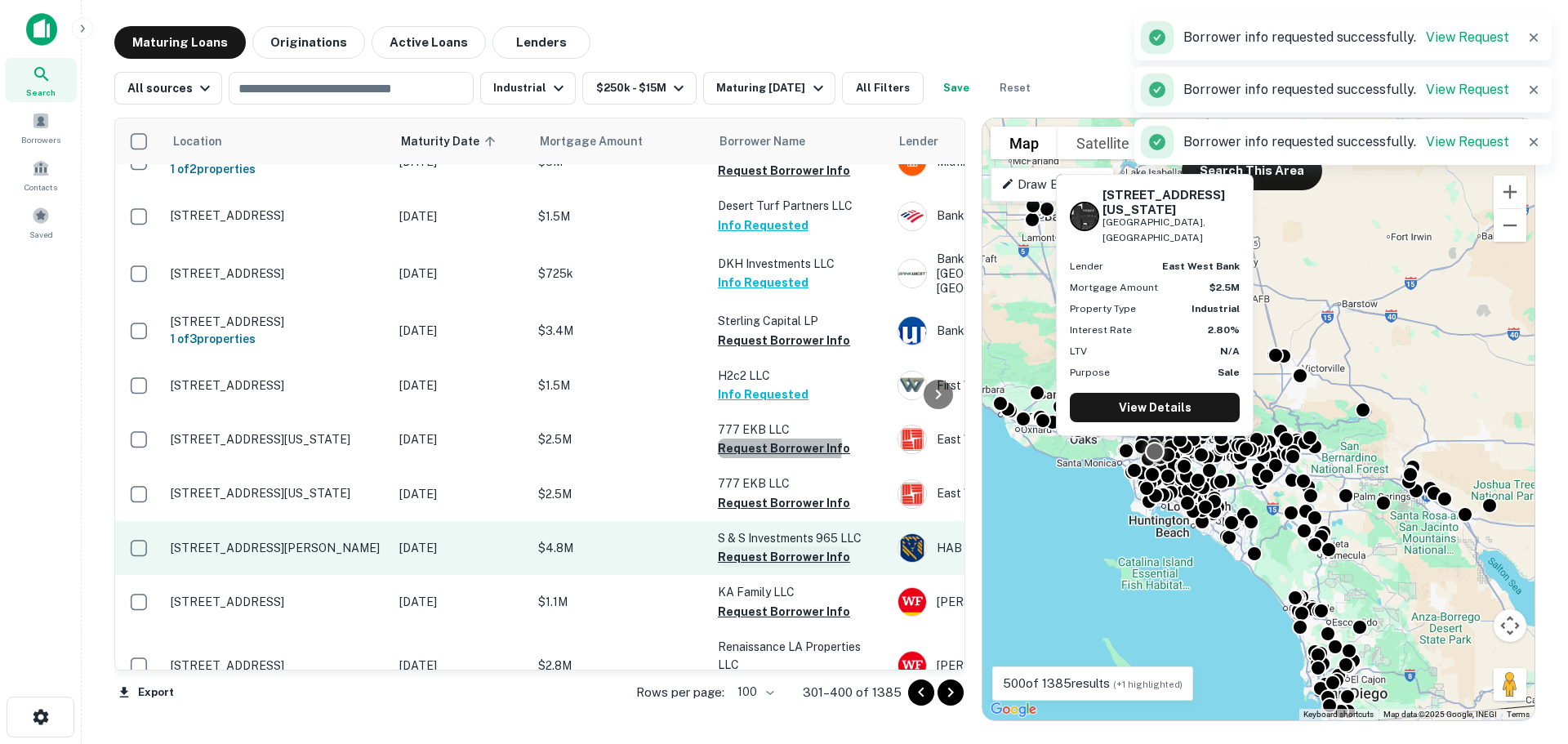
drag, startPoint x: 768, startPoint y: 417, endPoint x: 778, endPoint y: 517, distance: 100.5
click at [768, 438] on button "Request Borrower Info" at bounding box center [783, 448] width 132 height 20
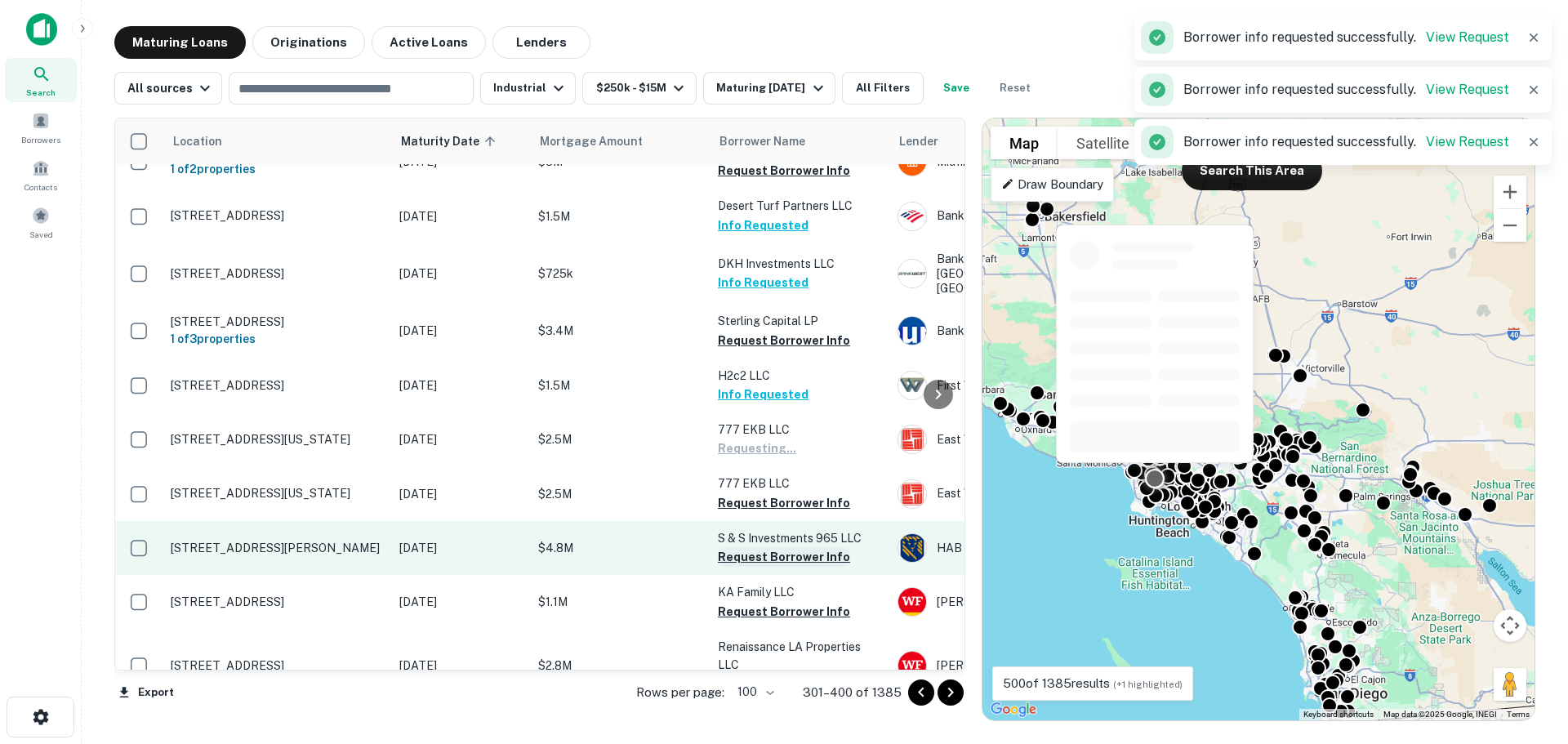
click at [778, 547] on button "Request Borrower Info" at bounding box center [783, 556] width 132 height 20
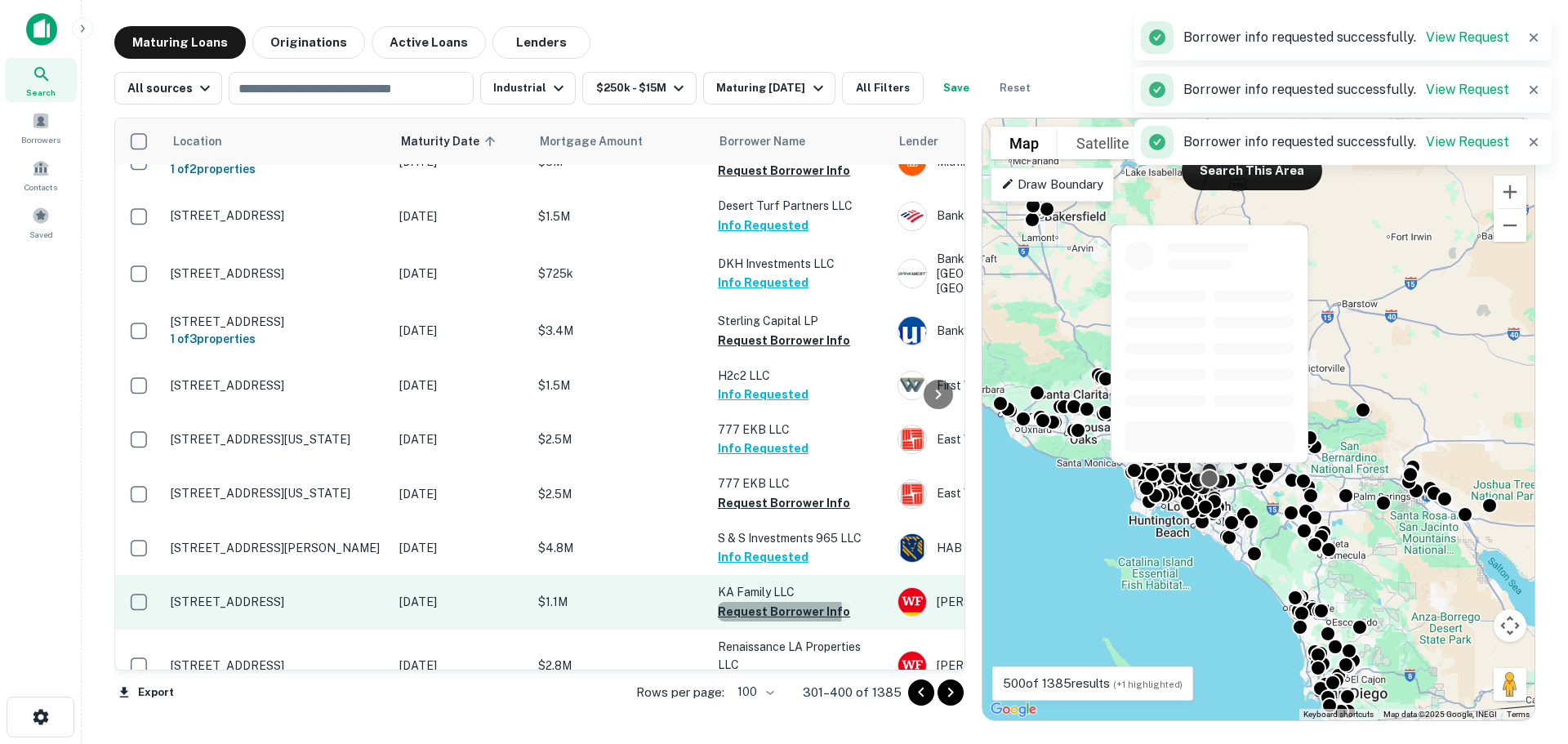
click at [778, 602] on button "Request Borrower Info" at bounding box center [783, 611] width 132 height 20
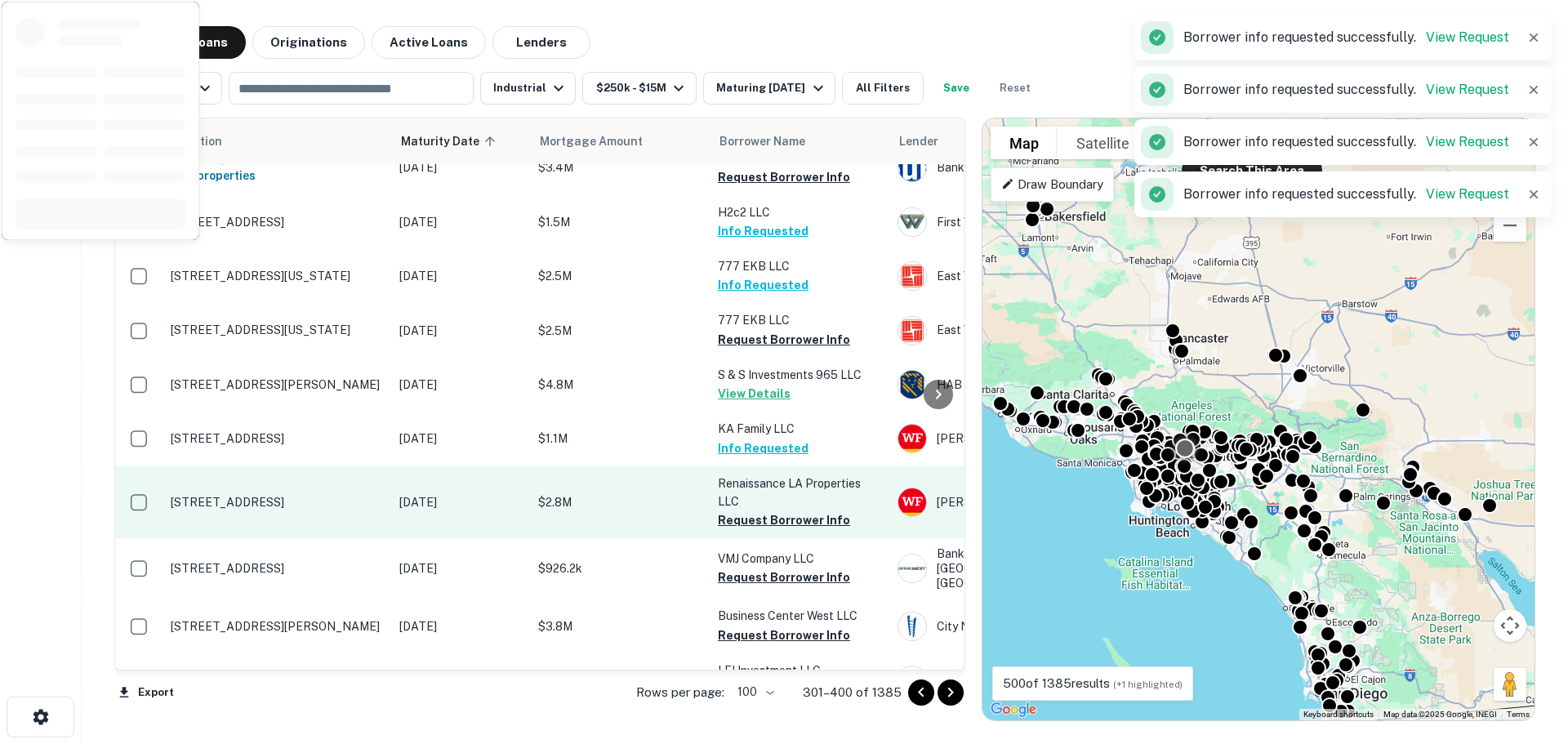
scroll to position [979, 0]
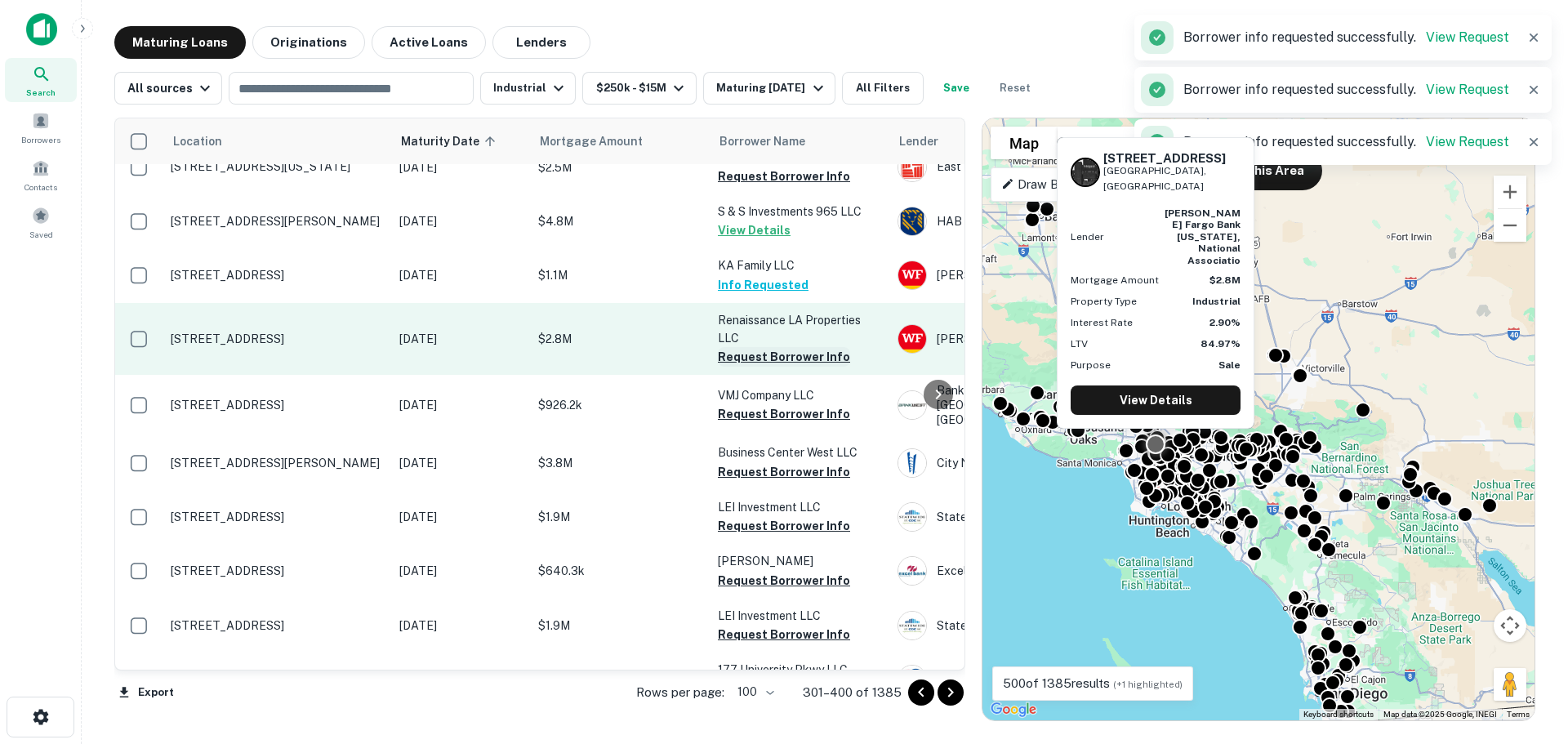
click at [767, 347] on button "Request Borrower Info" at bounding box center [783, 357] width 132 height 20
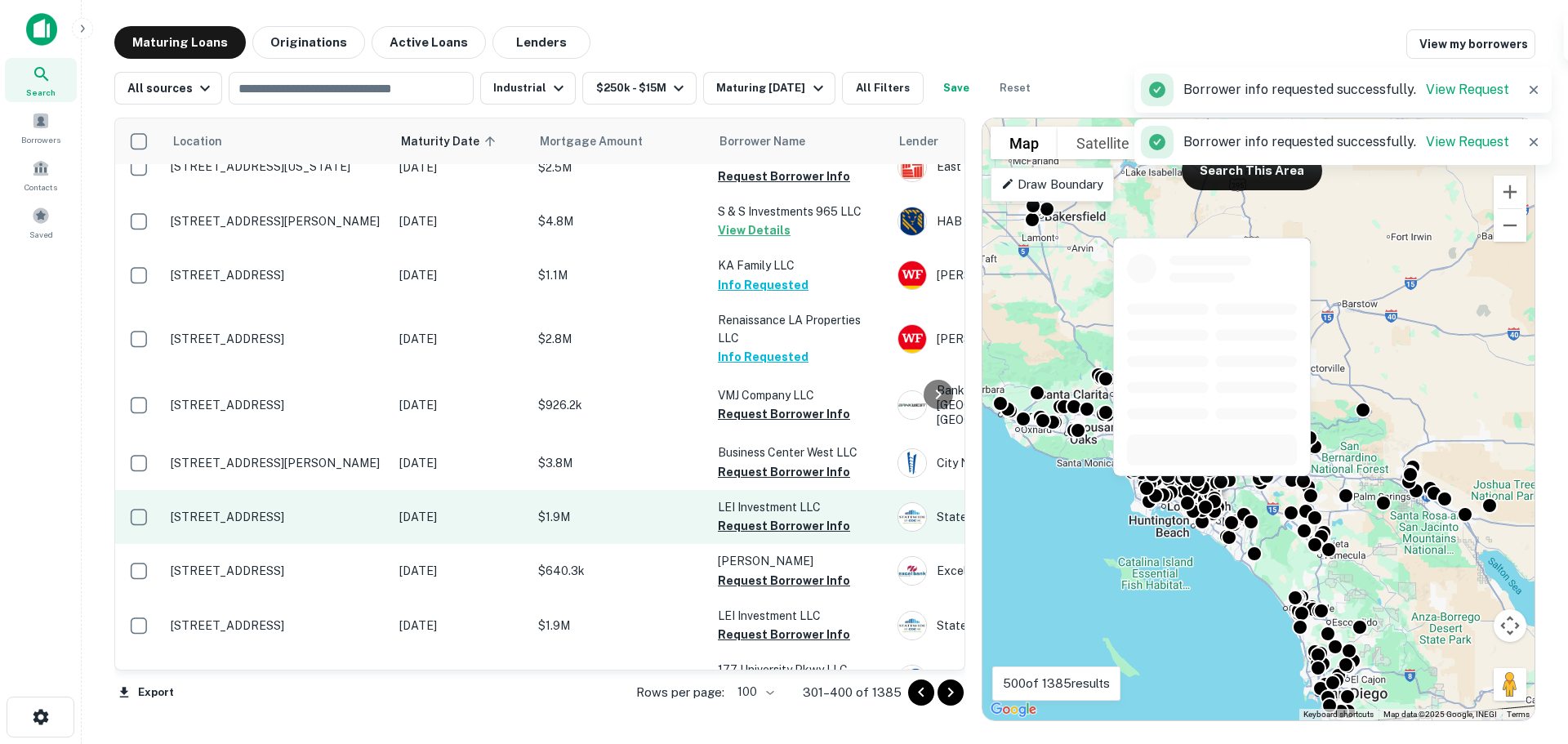
click at [765, 462] on button "Request Borrower Info" at bounding box center [783, 472] width 132 height 20
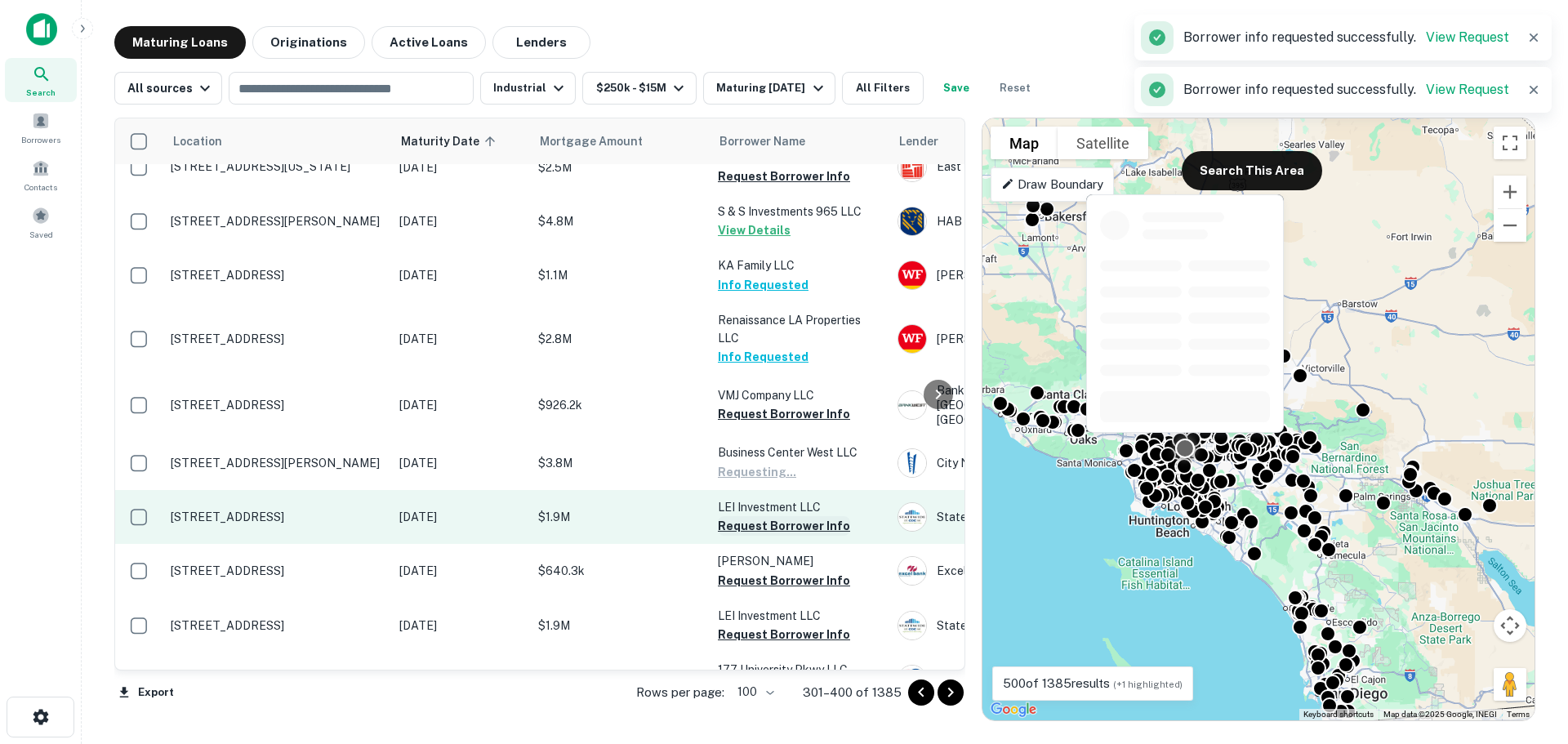
click at [762, 516] on button "Request Borrower Info" at bounding box center [783, 526] width 132 height 20
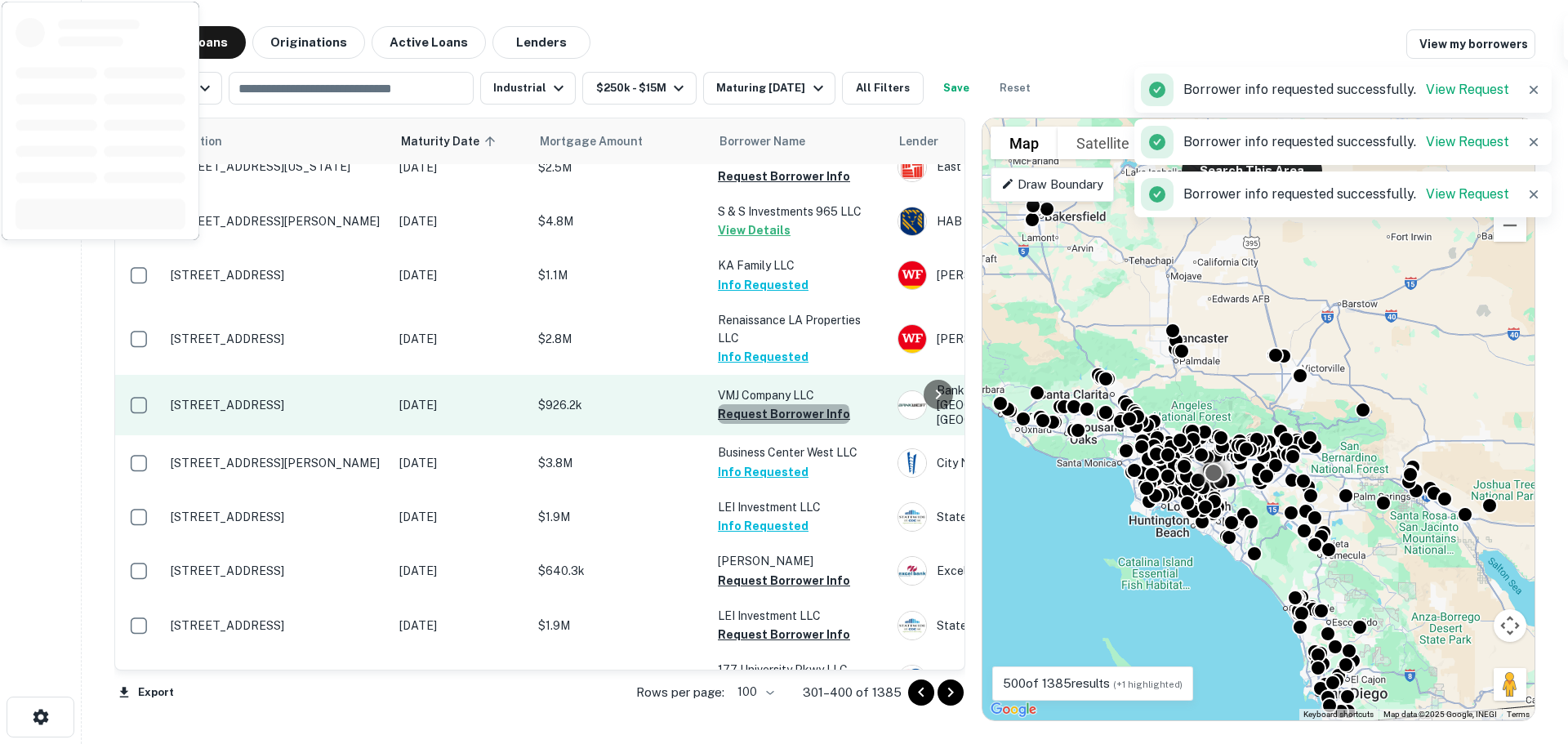
click at [782, 404] on button "Request Borrower Info" at bounding box center [783, 414] width 132 height 20
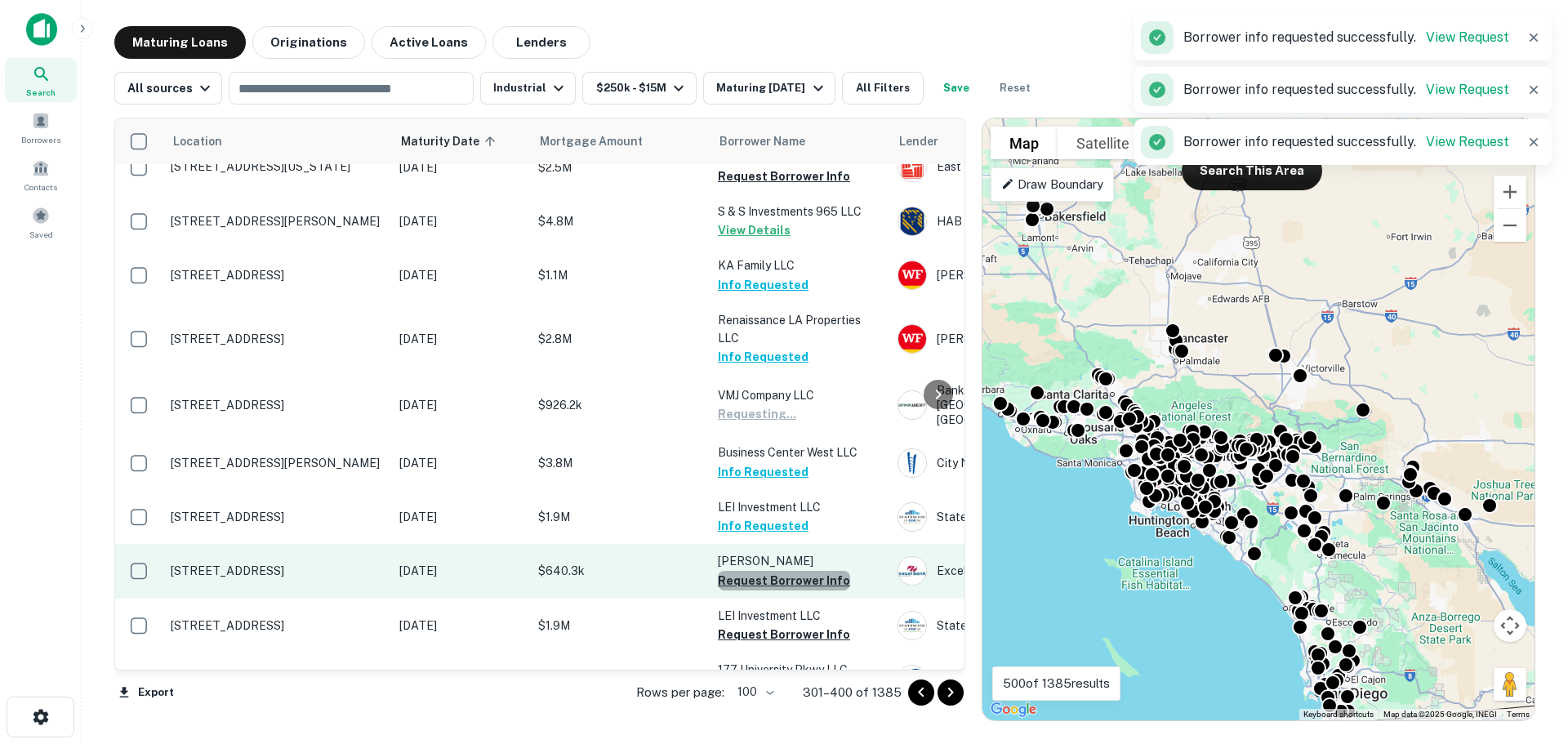
click at [784, 570] on button "Request Borrower Info" at bounding box center [783, 580] width 132 height 20
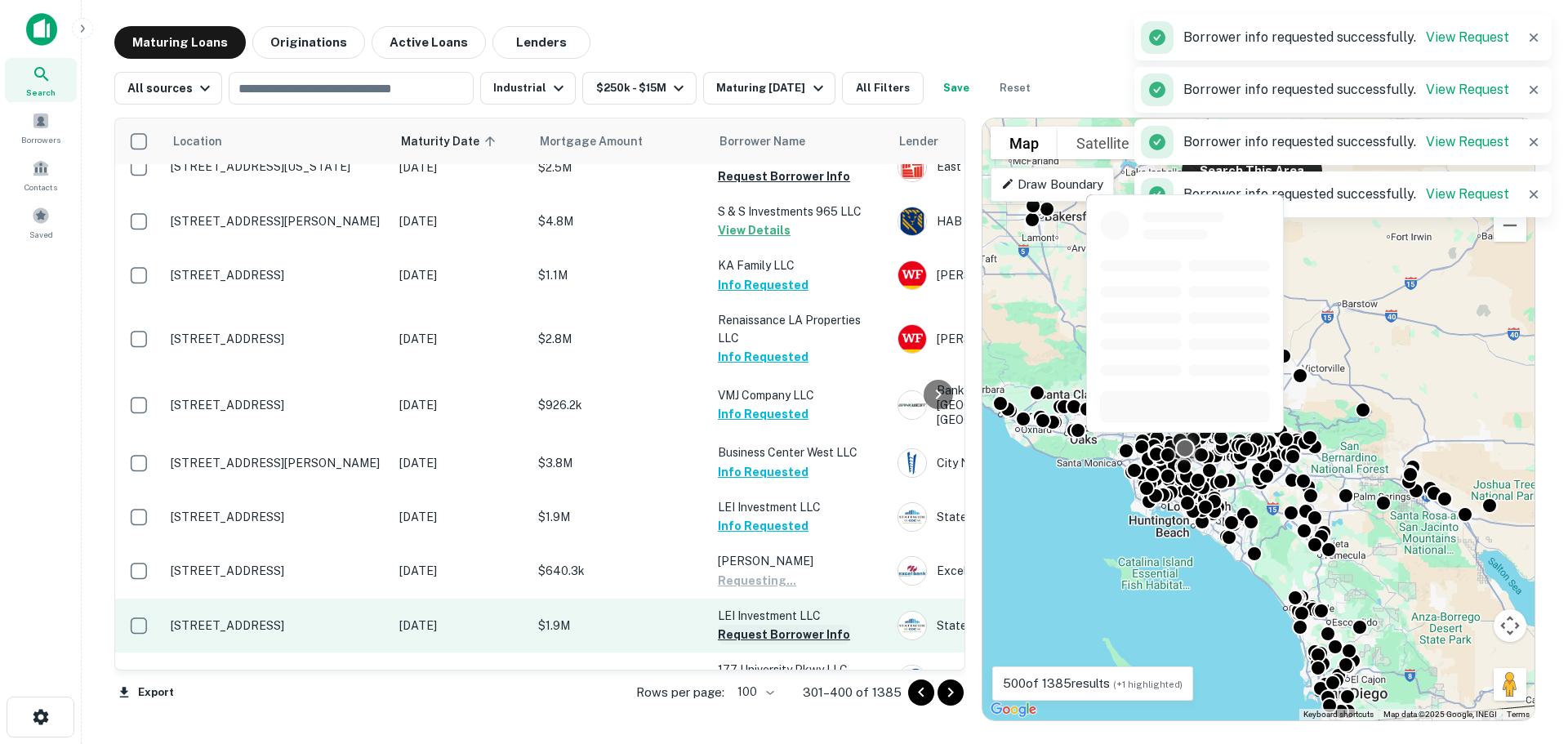
click at [782, 624] on button "Request Borrower Info" at bounding box center [783, 634] width 132 height 20
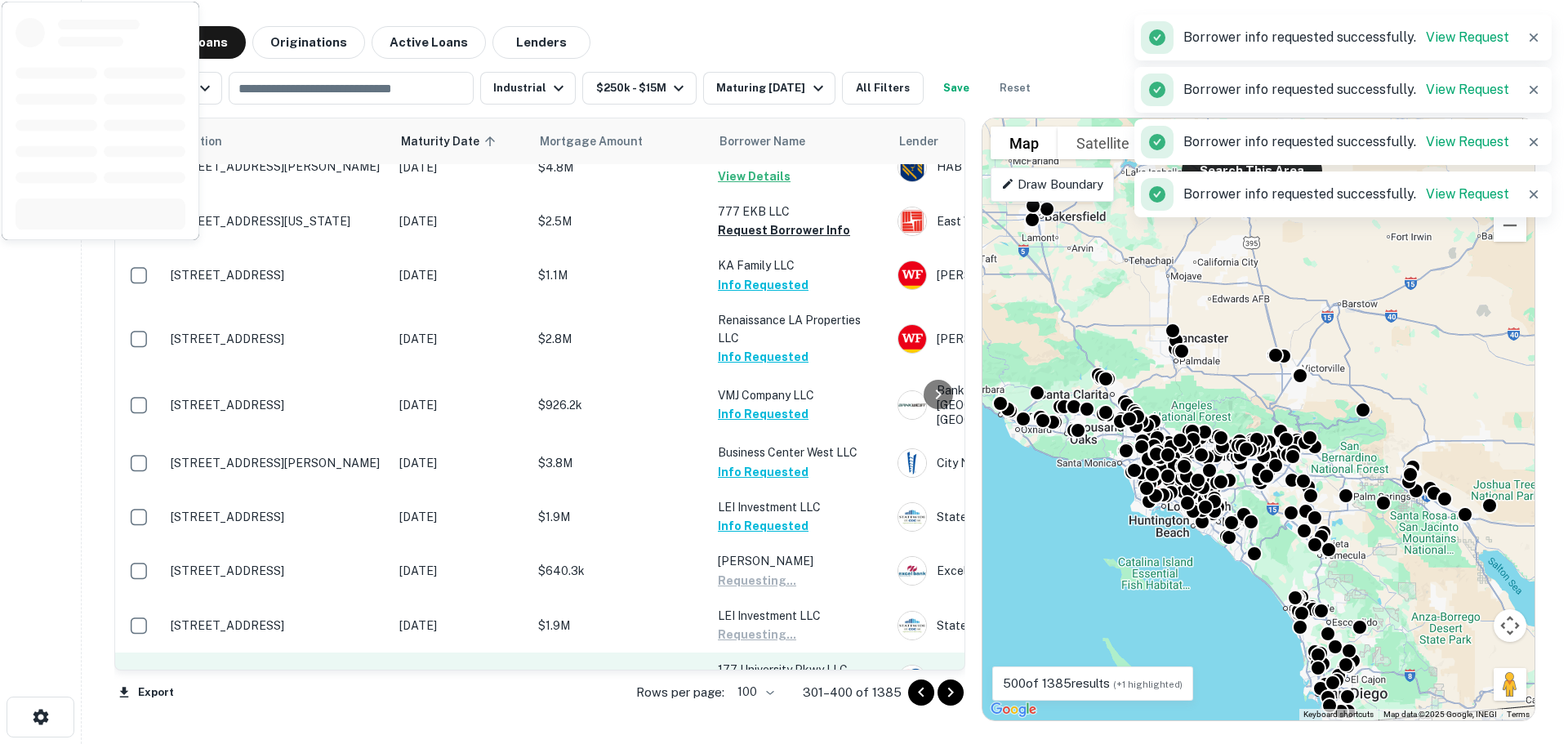
click at [787, 679] on button "Request Borrower Info" at bounding box center [783, 688] width 132 height 20
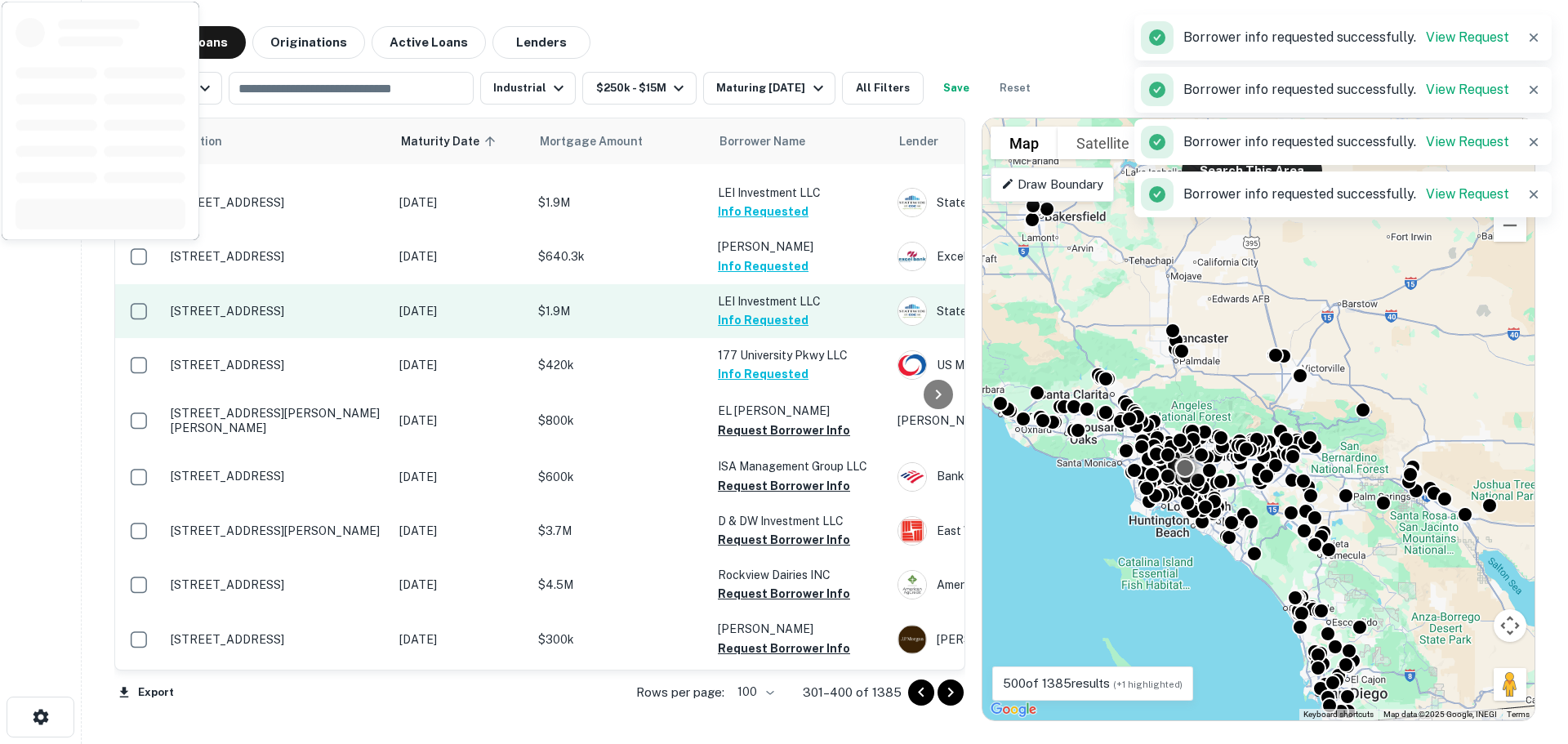
scroll to position [1306, 0]
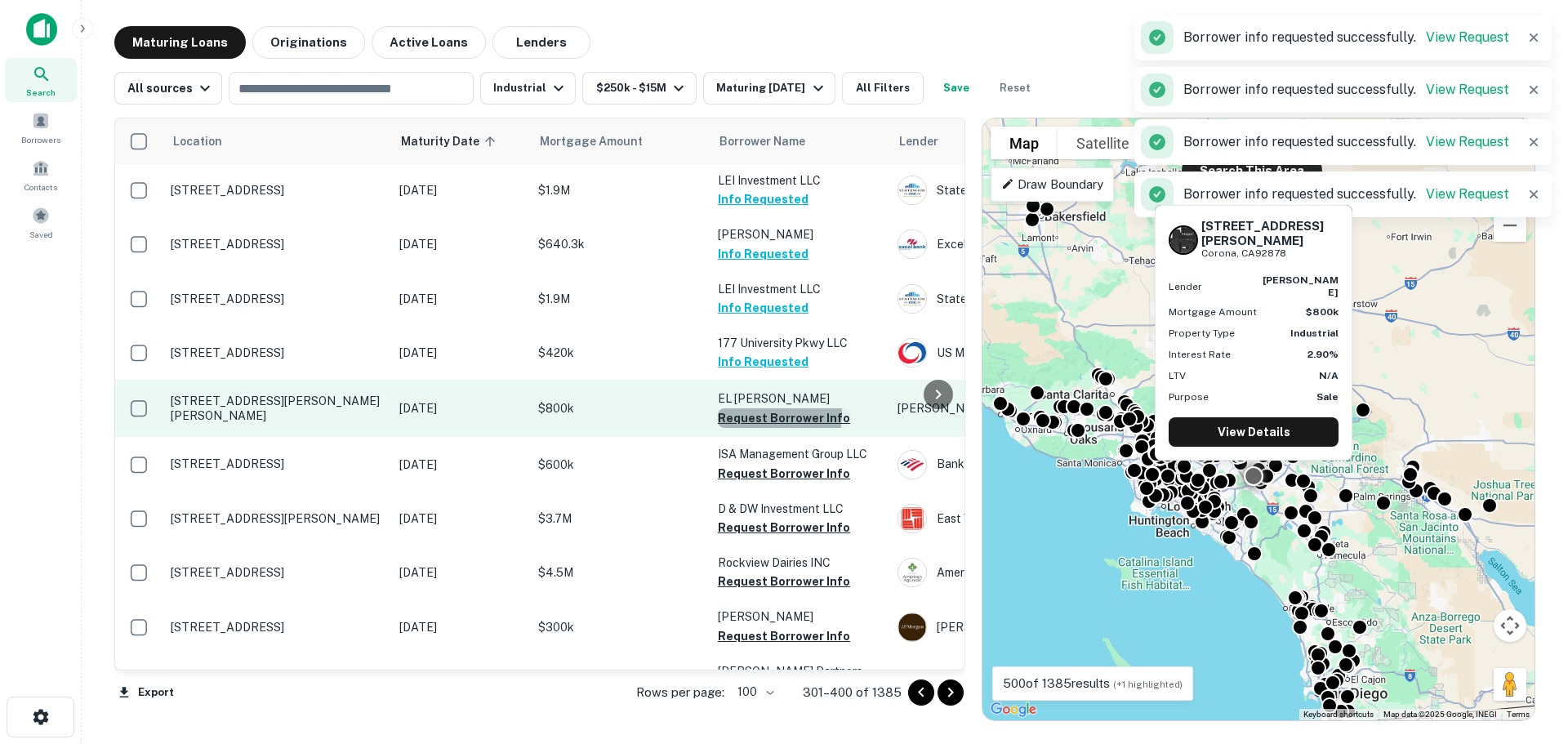
click at [760, 408] on button "Request Borrower Info" at bounding box center [783, 418] width 132 height 20
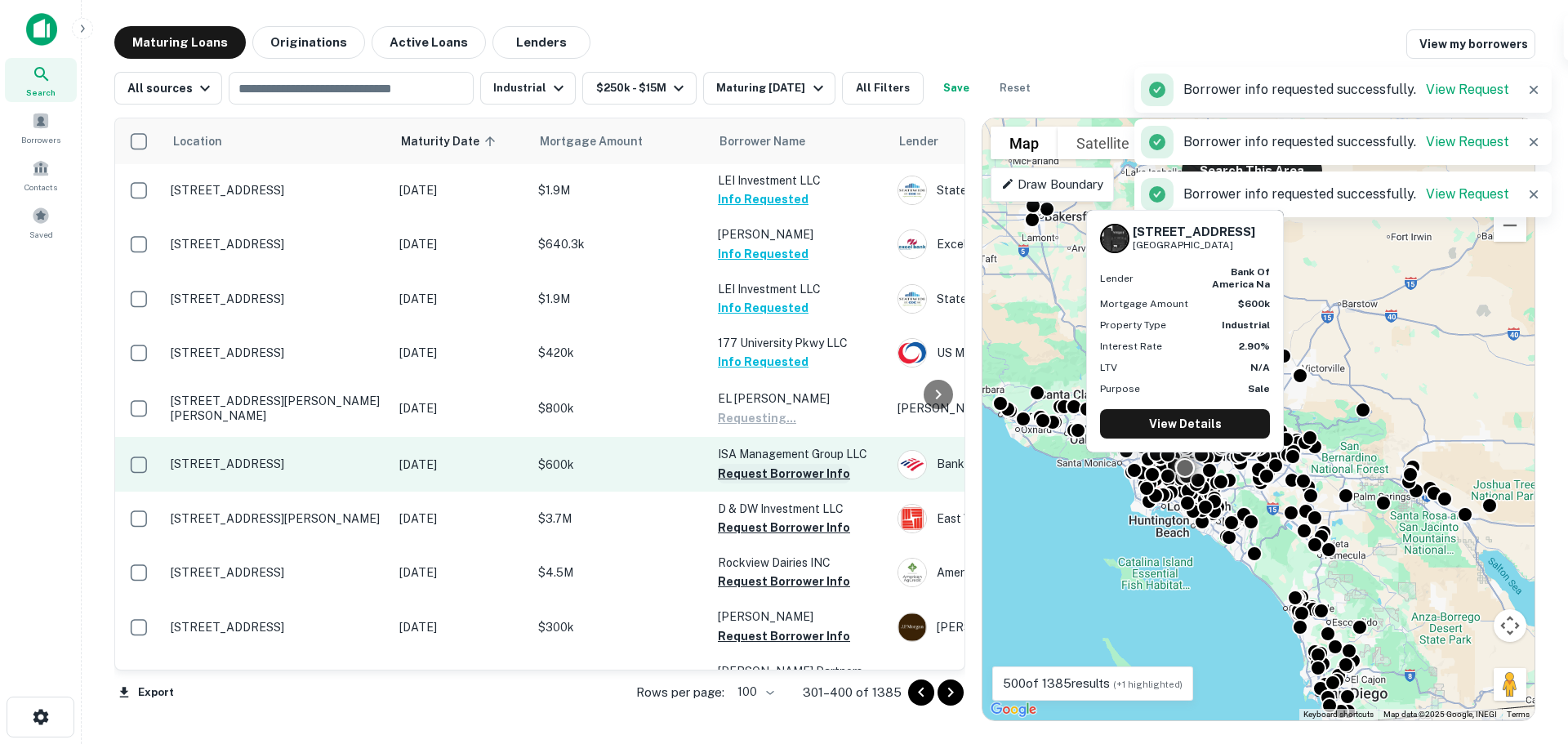
click at [764, 464] on button "Request Borrower Info" at bounding box center [783, 474] width 132 height 20
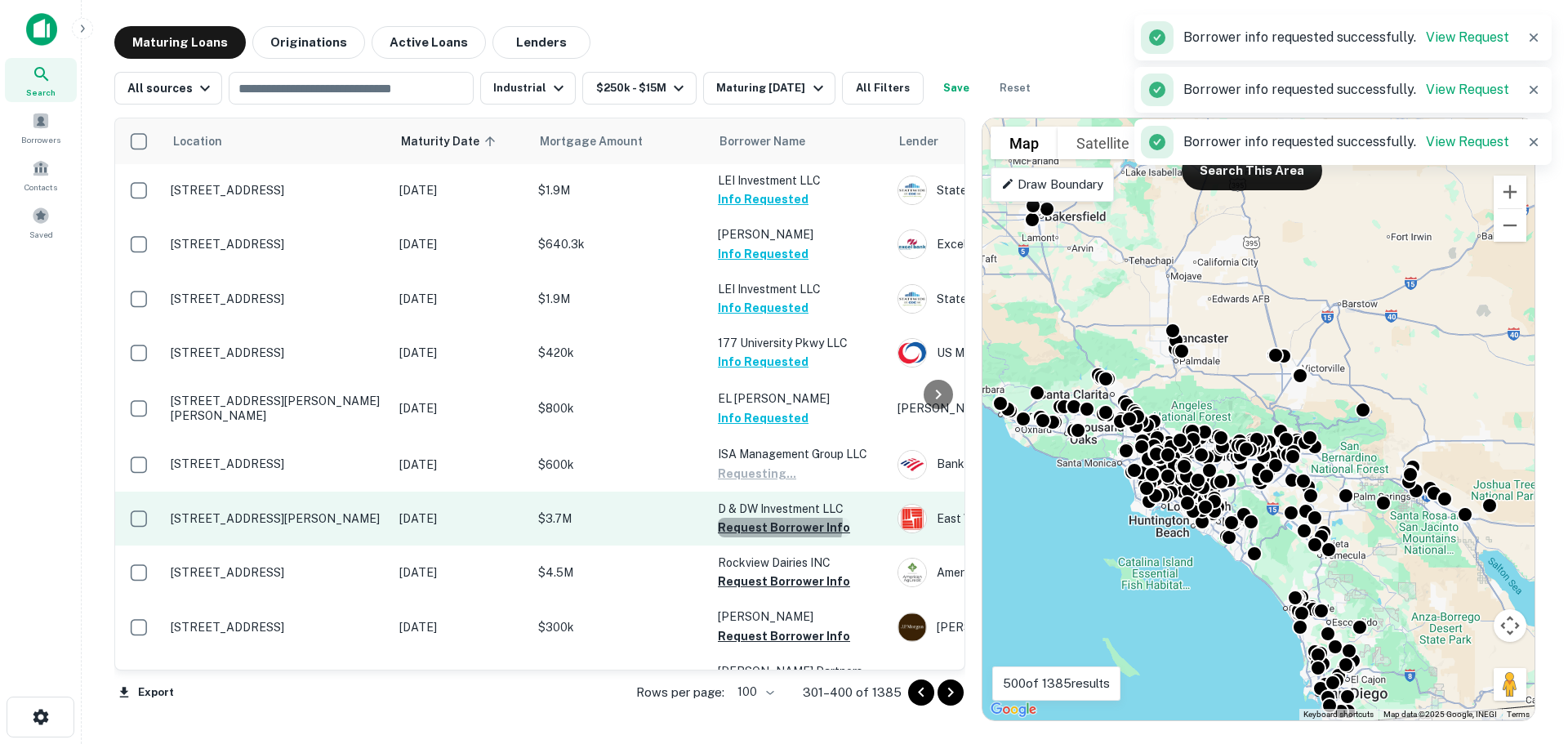
click at [778, 517] on button "Request Borrower Info" at bounding box center [783, 527] width 132 height 20
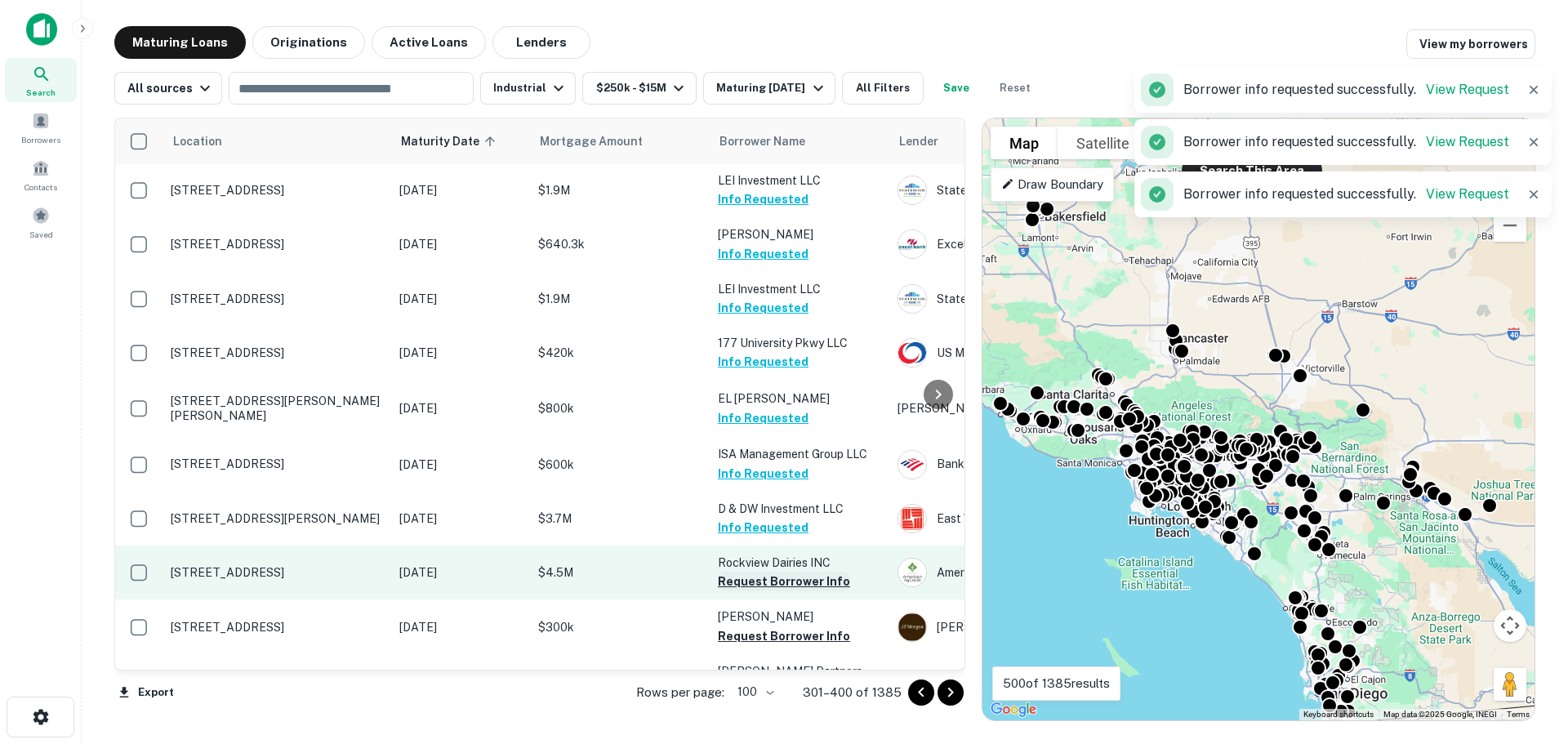
click at [776, 571] on button "Request Borrower Info" at bounding box center [783, 581] width 132 height 20
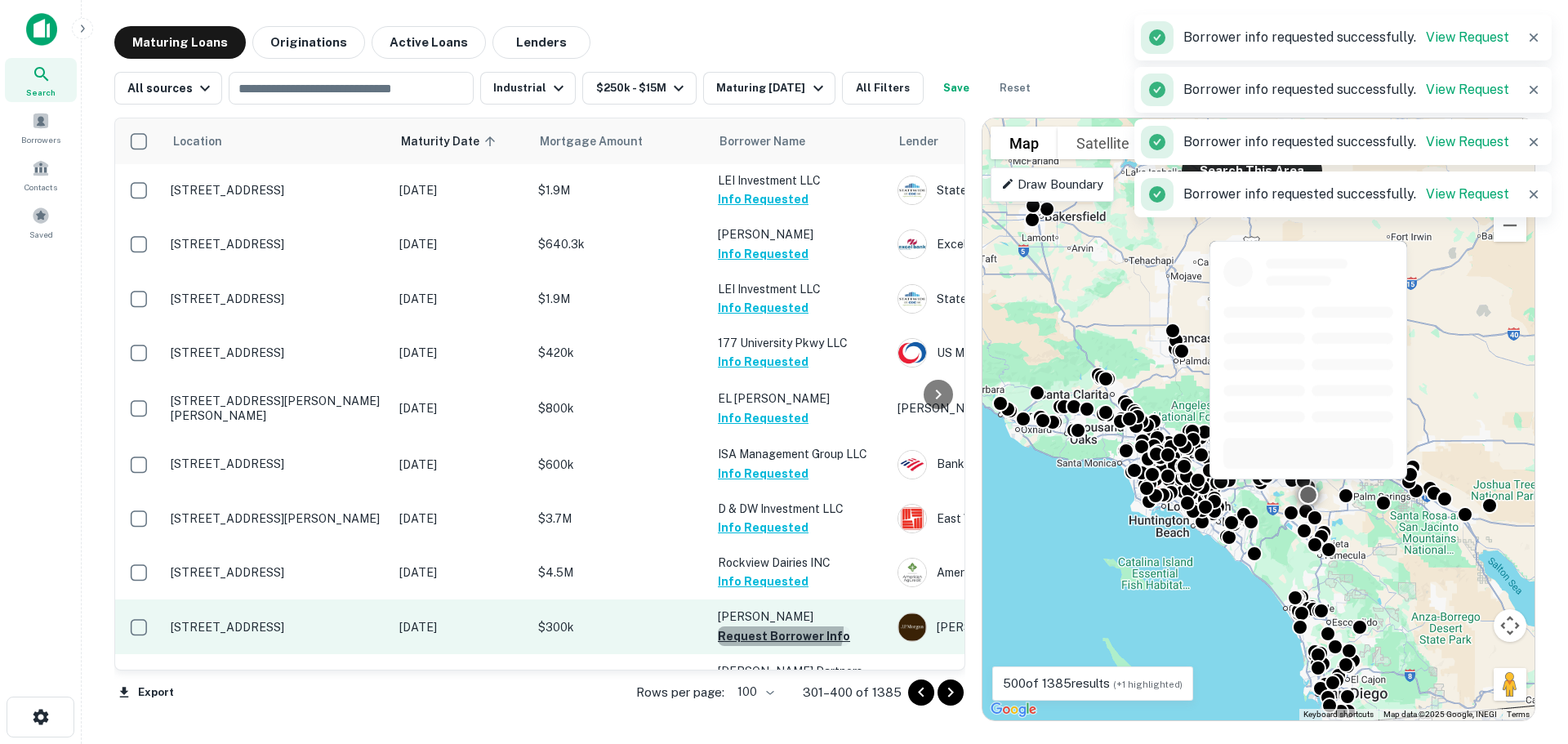
click at [777, 626] on button "Request Borrower Info" at bounding box center [783, 636] width 132 height 20
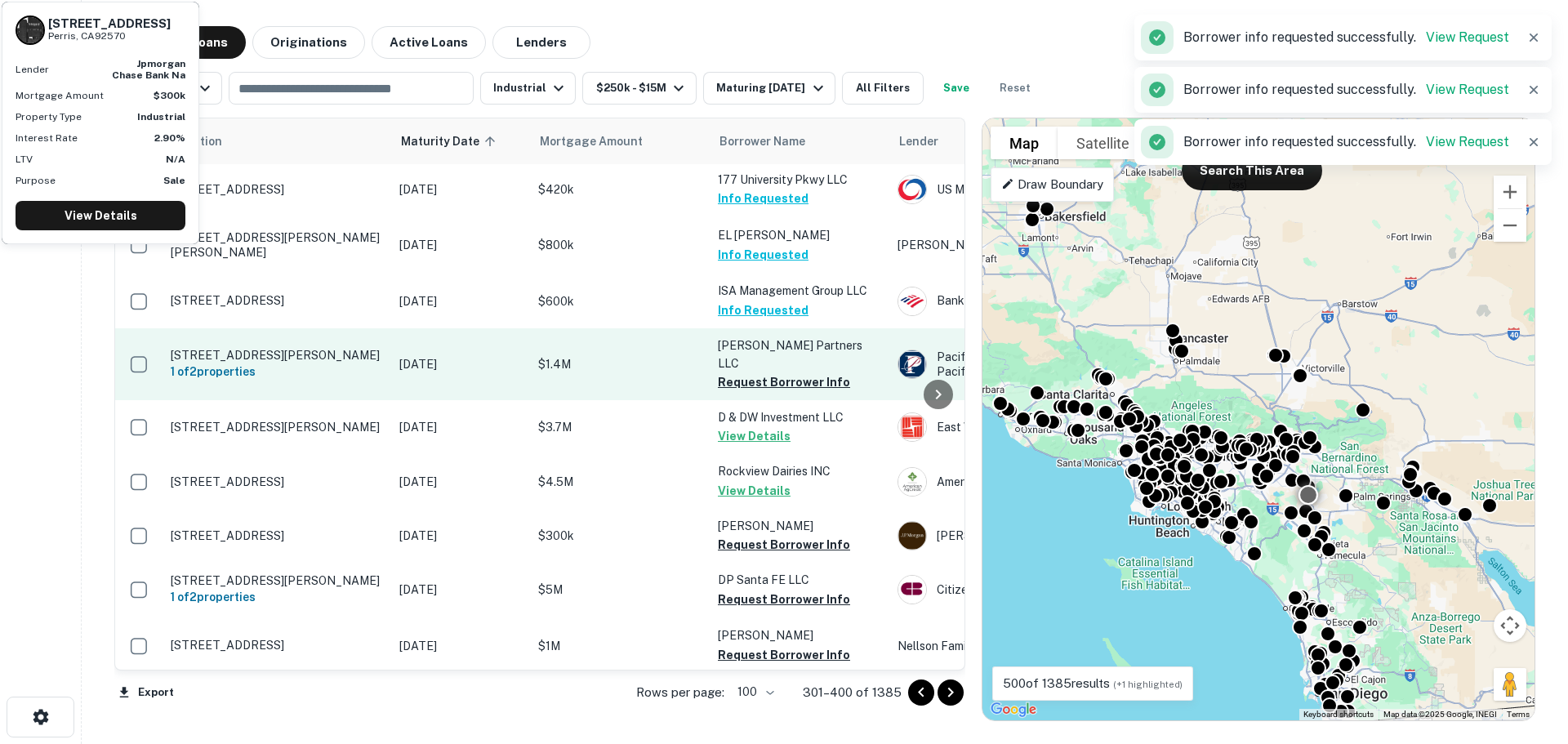
scroll to position [1633, 0]
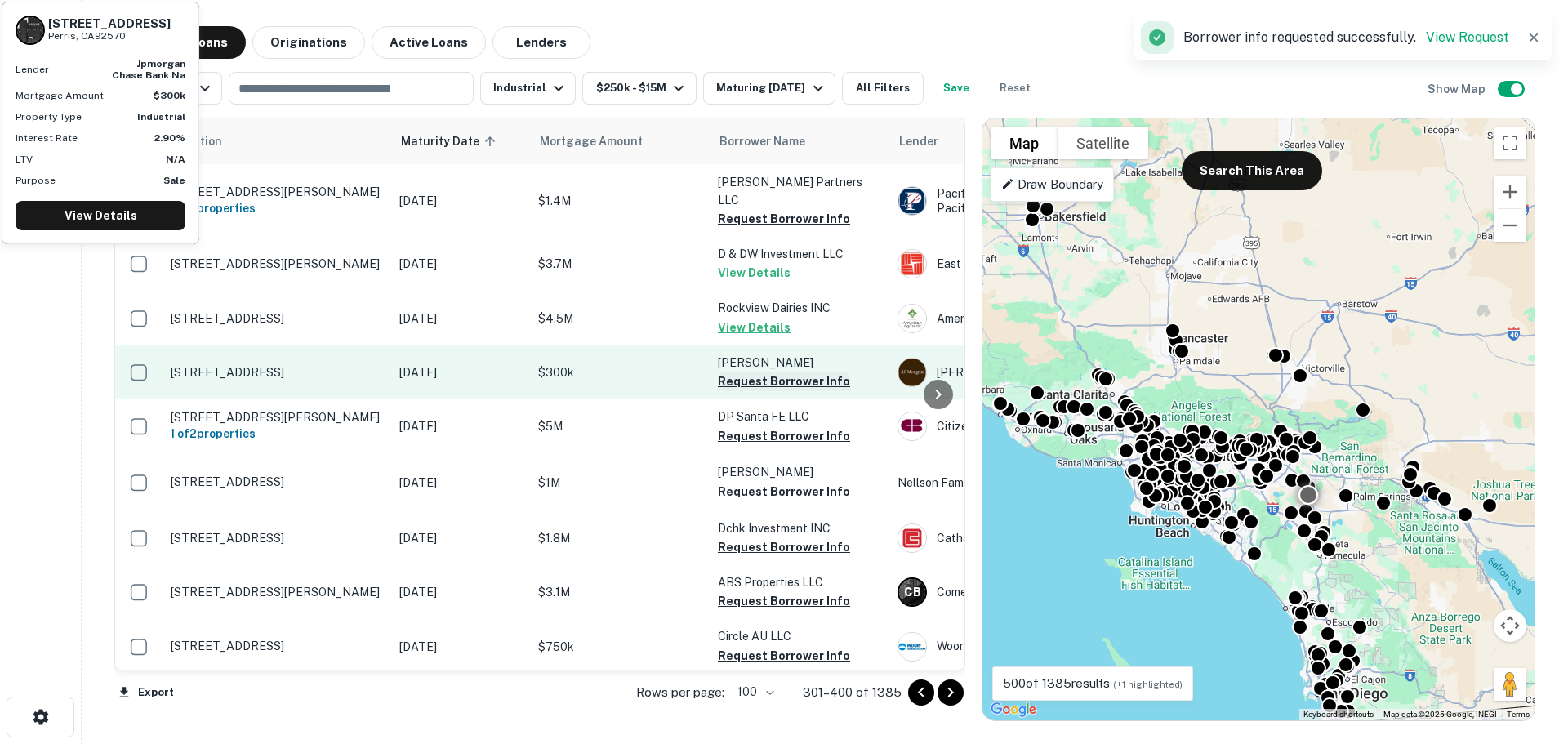
click at [761, 371] on button "Request Borrower Info" at bounding box center [783, 381] width 132 height 20
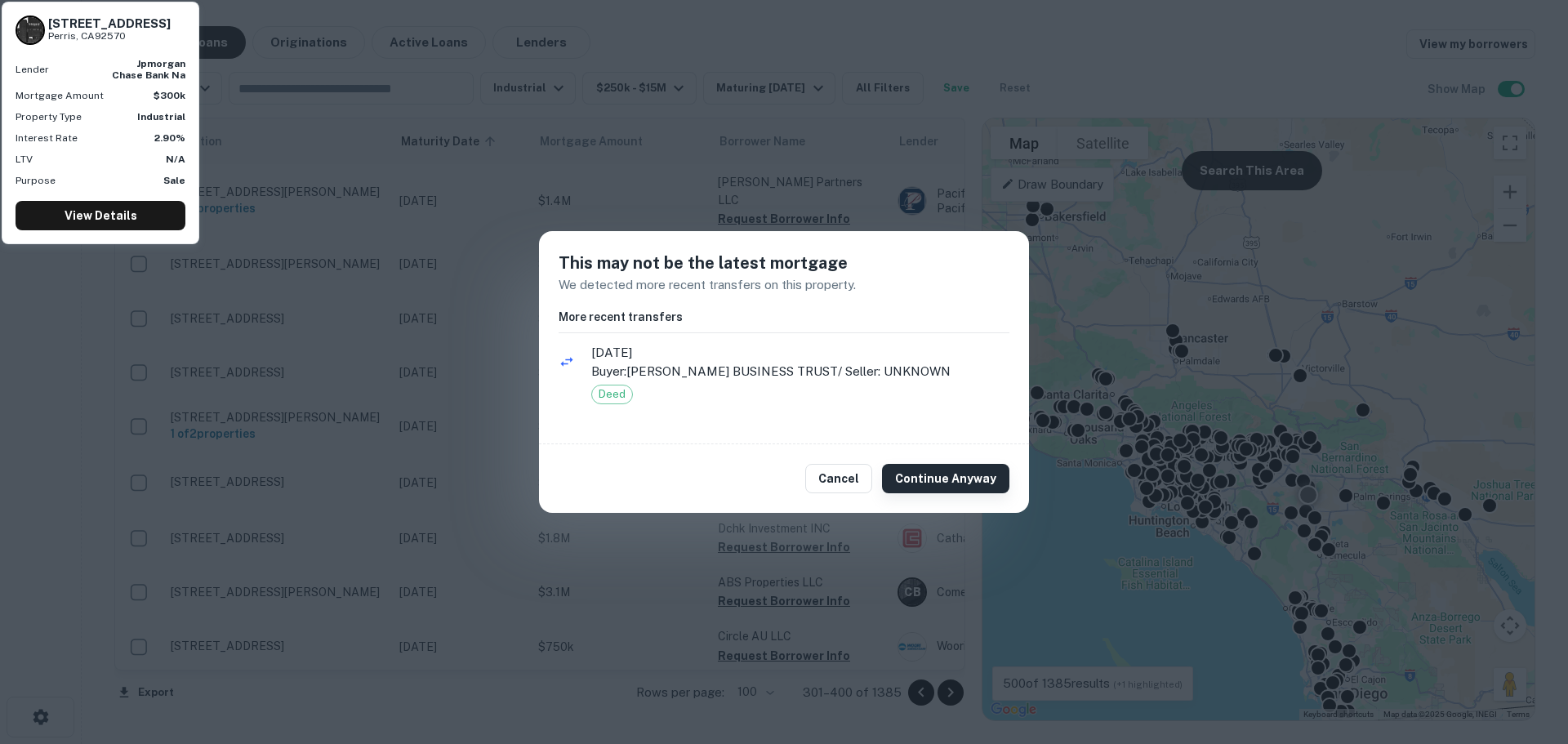
click at [912, 476] on button "Continue Anyway" at bounding box center [945, 478] width 127 height 29
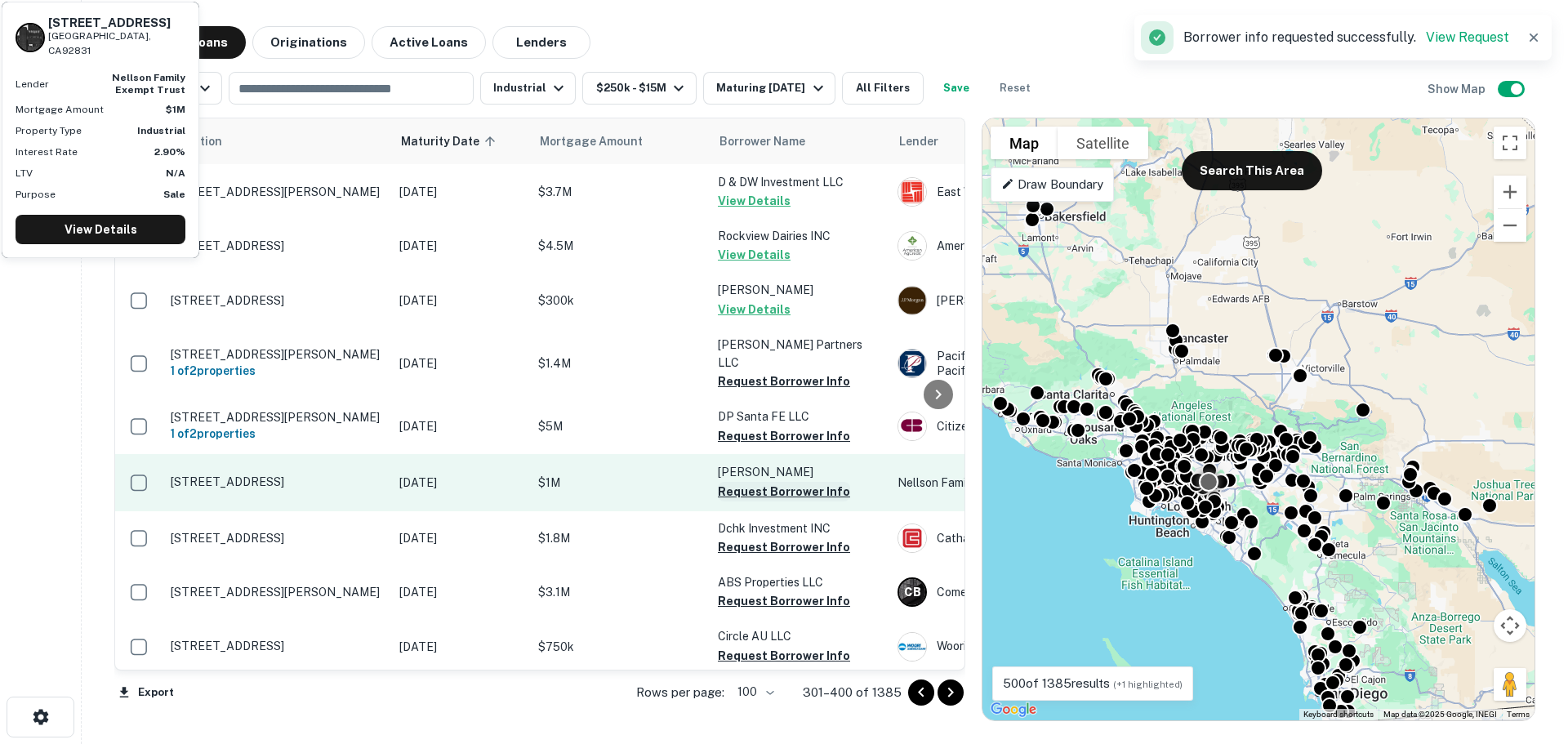
click at [771, 482] on button "Request Borrower Info" at bounding box center [783, 492] width 132 height 20
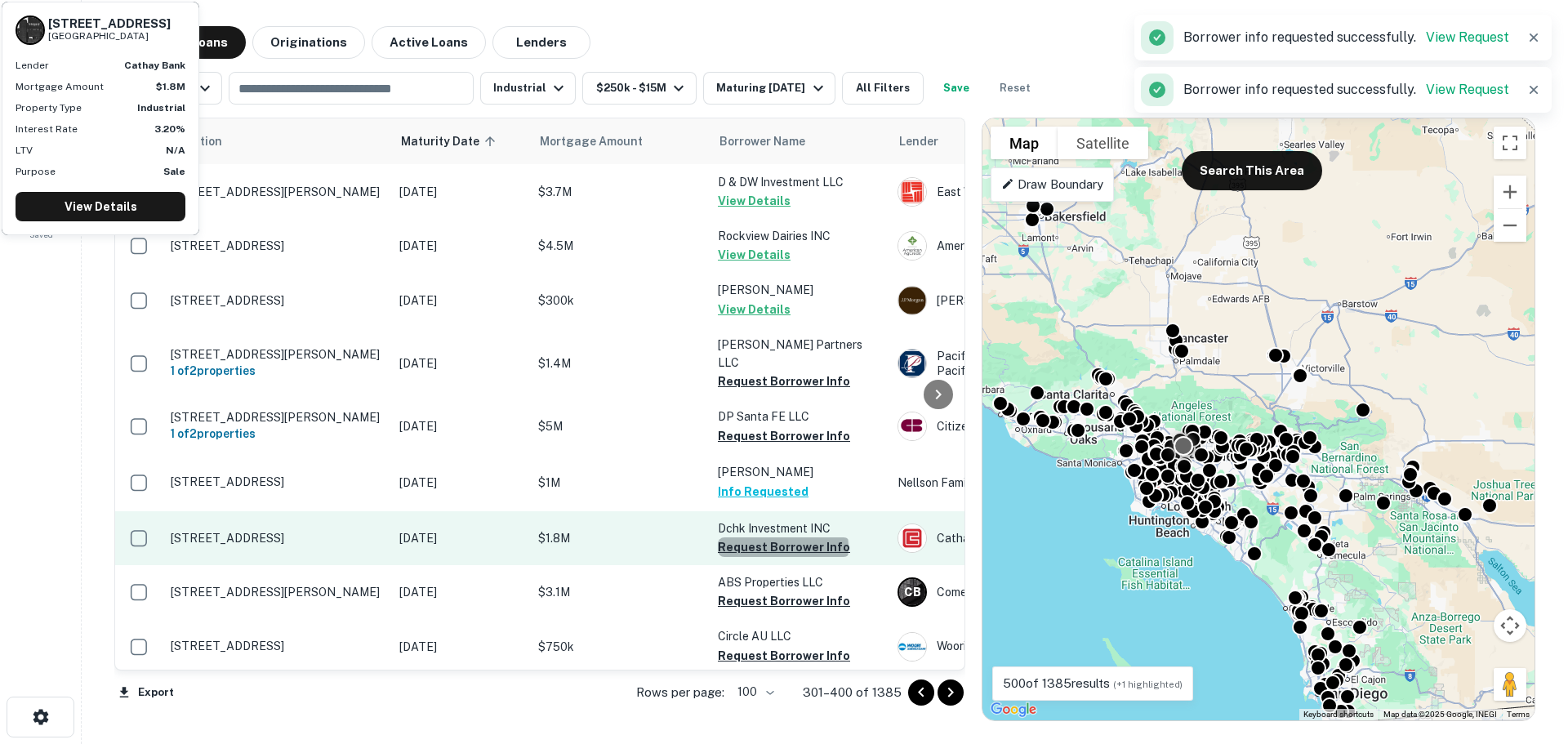
click at [782, 537] on button "Request Borrower Info" at bounding box center [783, 547] width 132 height 20
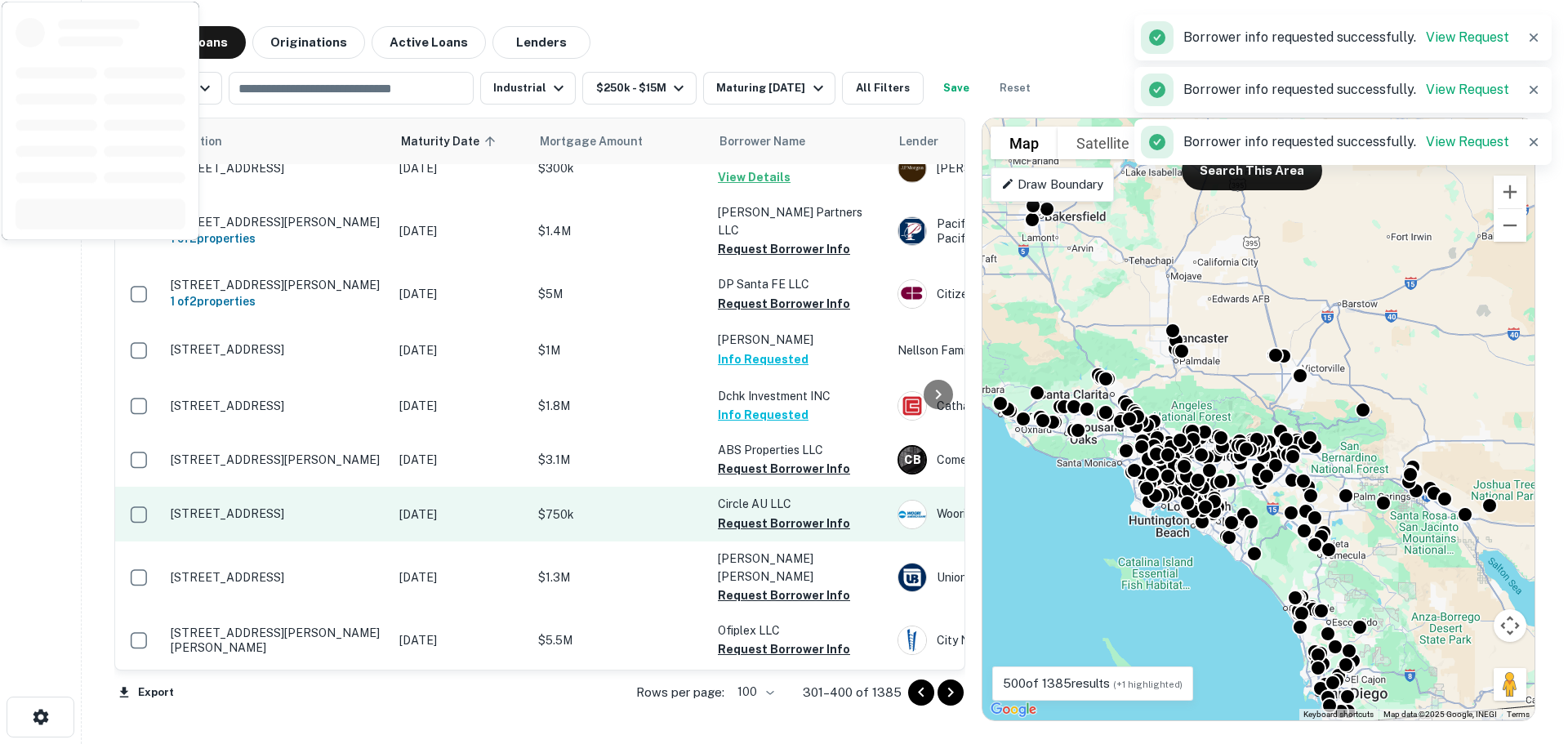
scroll to position [1796, 0]
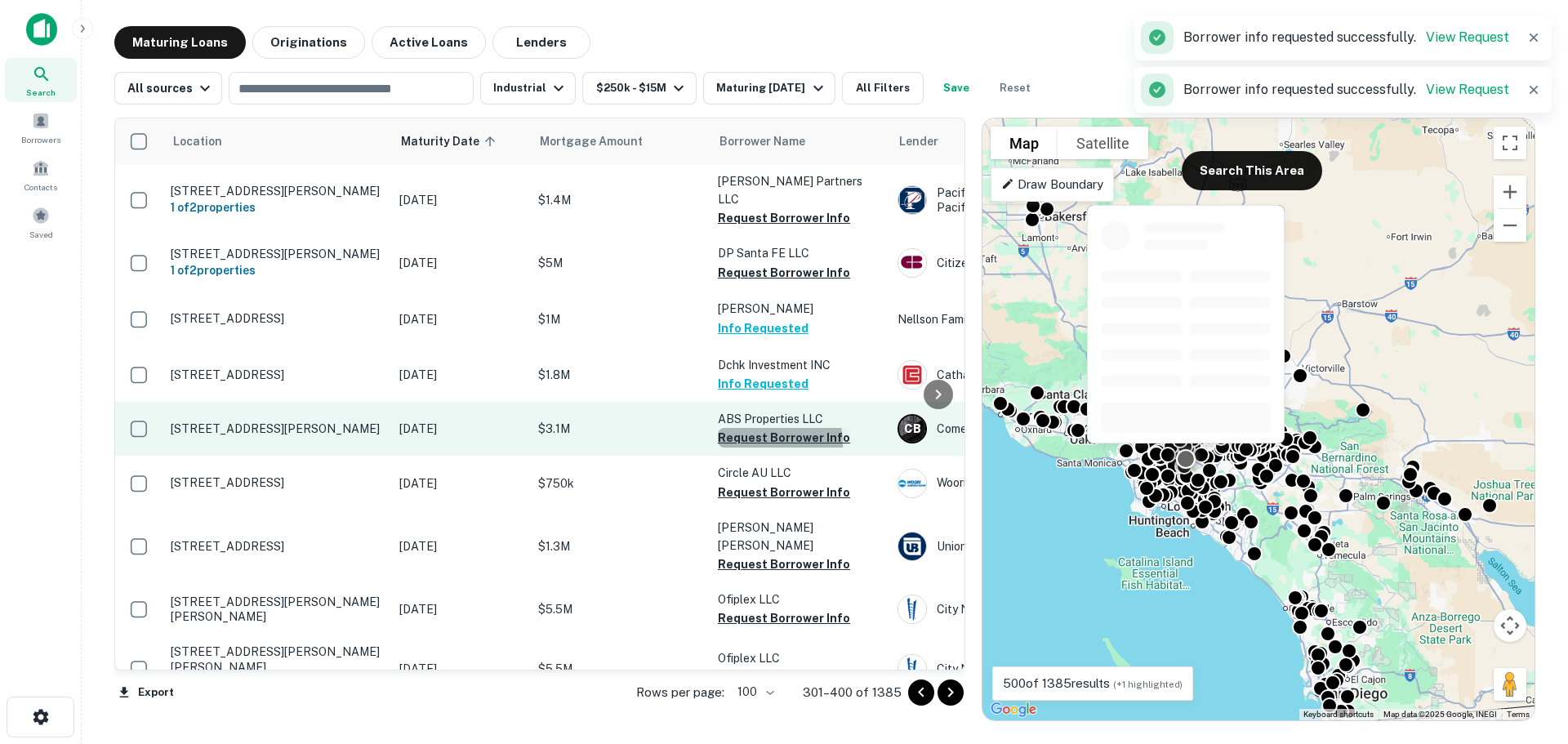
click at [769, 428] on button "Request Borrower Info" at bounding box center [783, 437] width 132 height 20
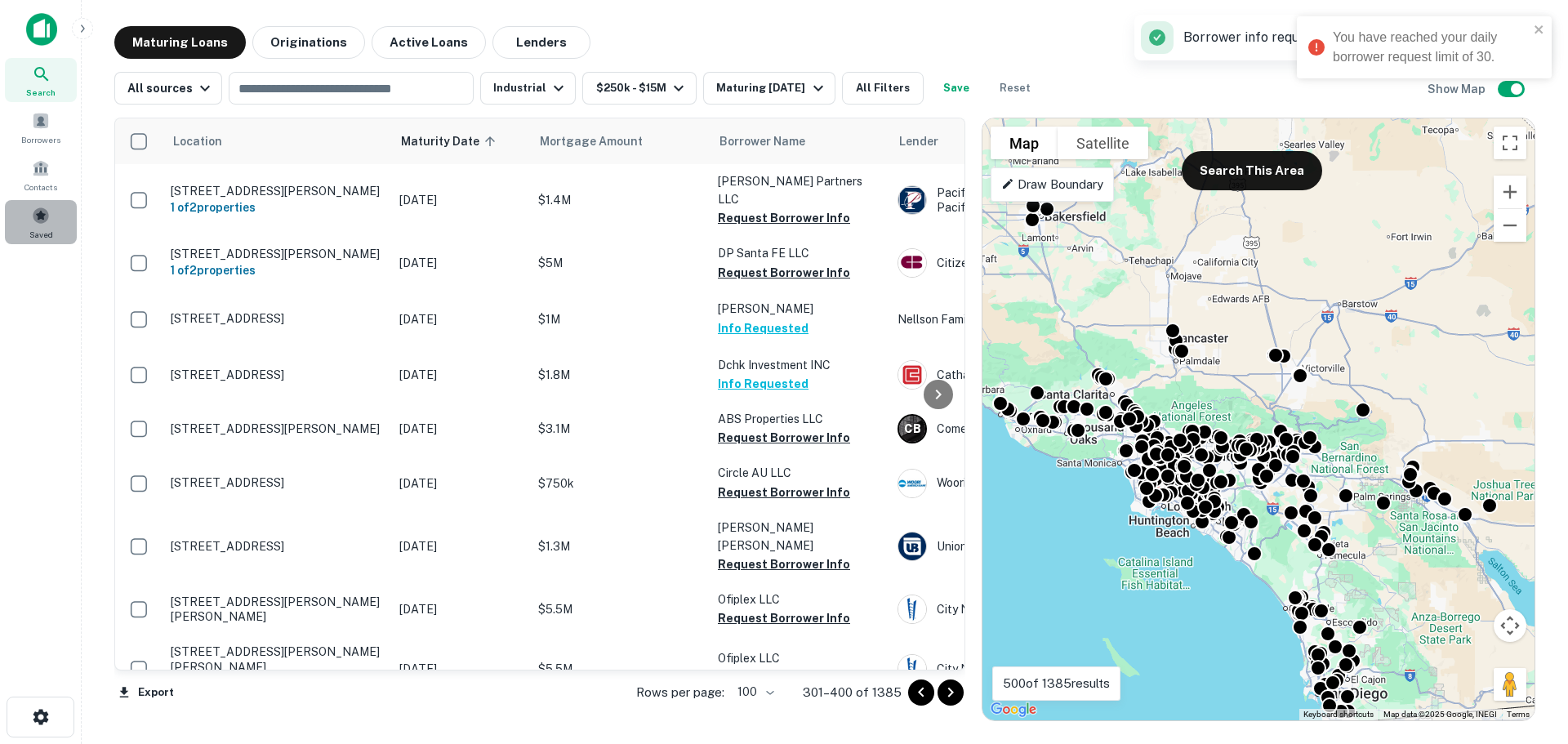
click at [44, 213] on span at bounding box center [41, 215] width 18 height 18
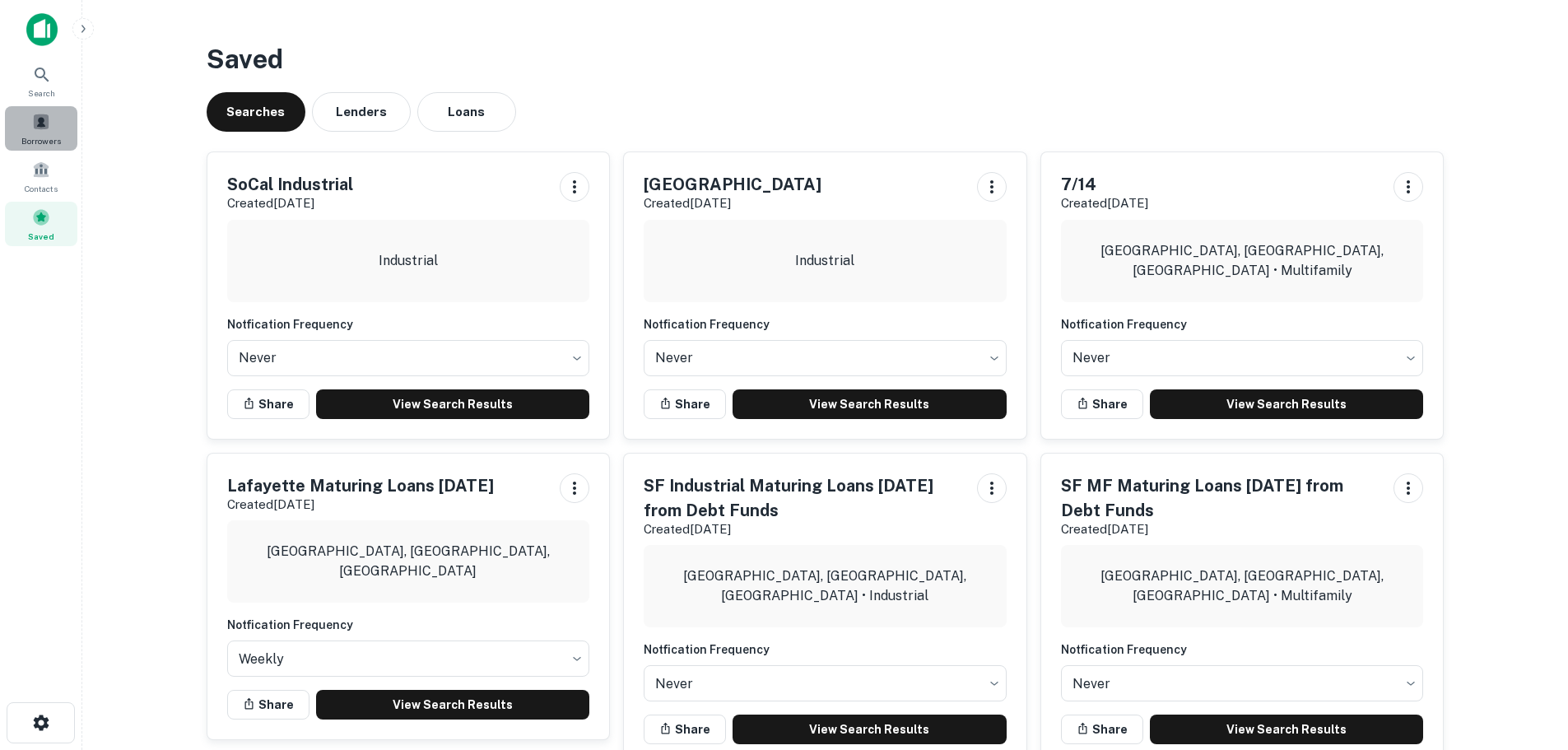
click at [34, 135] on span "Borrowers" at bounding box center [40, 141] width 39 height 13
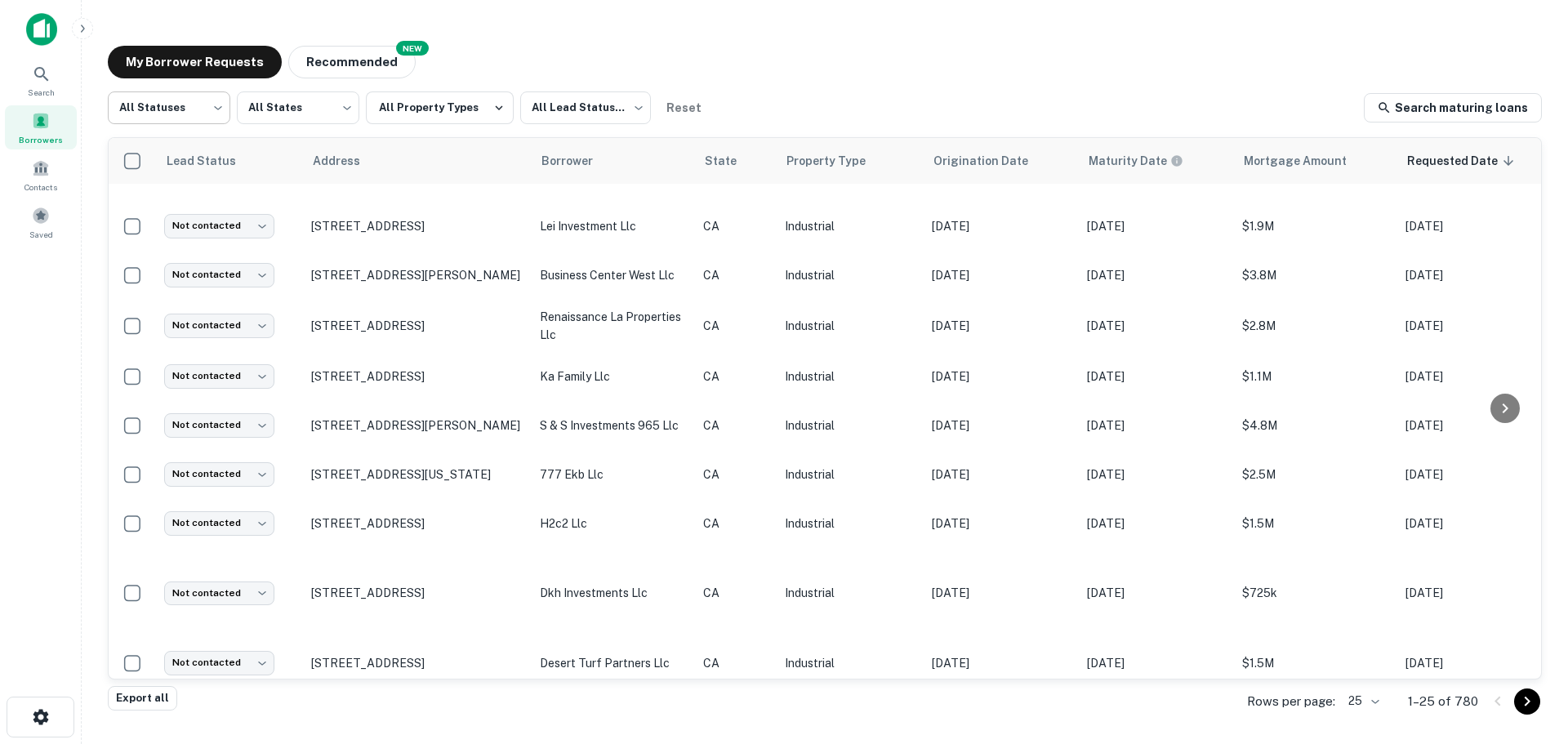
click at [134, 110] on body "Search Borrowers Contacts Saved My Borrower Requests NEW Recommended All Status…" at bounding box center [784, 372] width 1568 height 744
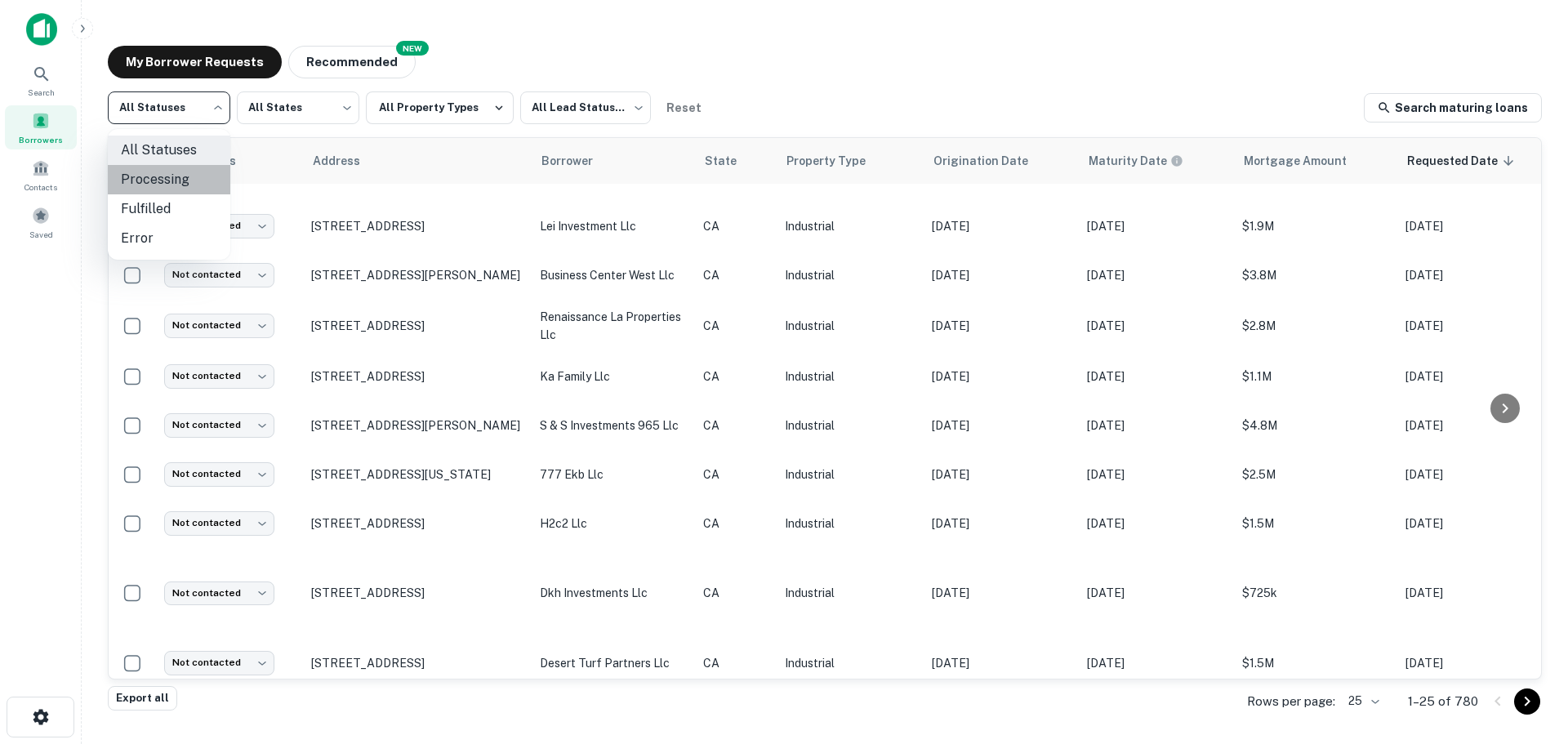
click at [169, 177] on li "Processing" at bounding box center [169, 179] width 122 height 29
type input "**********"
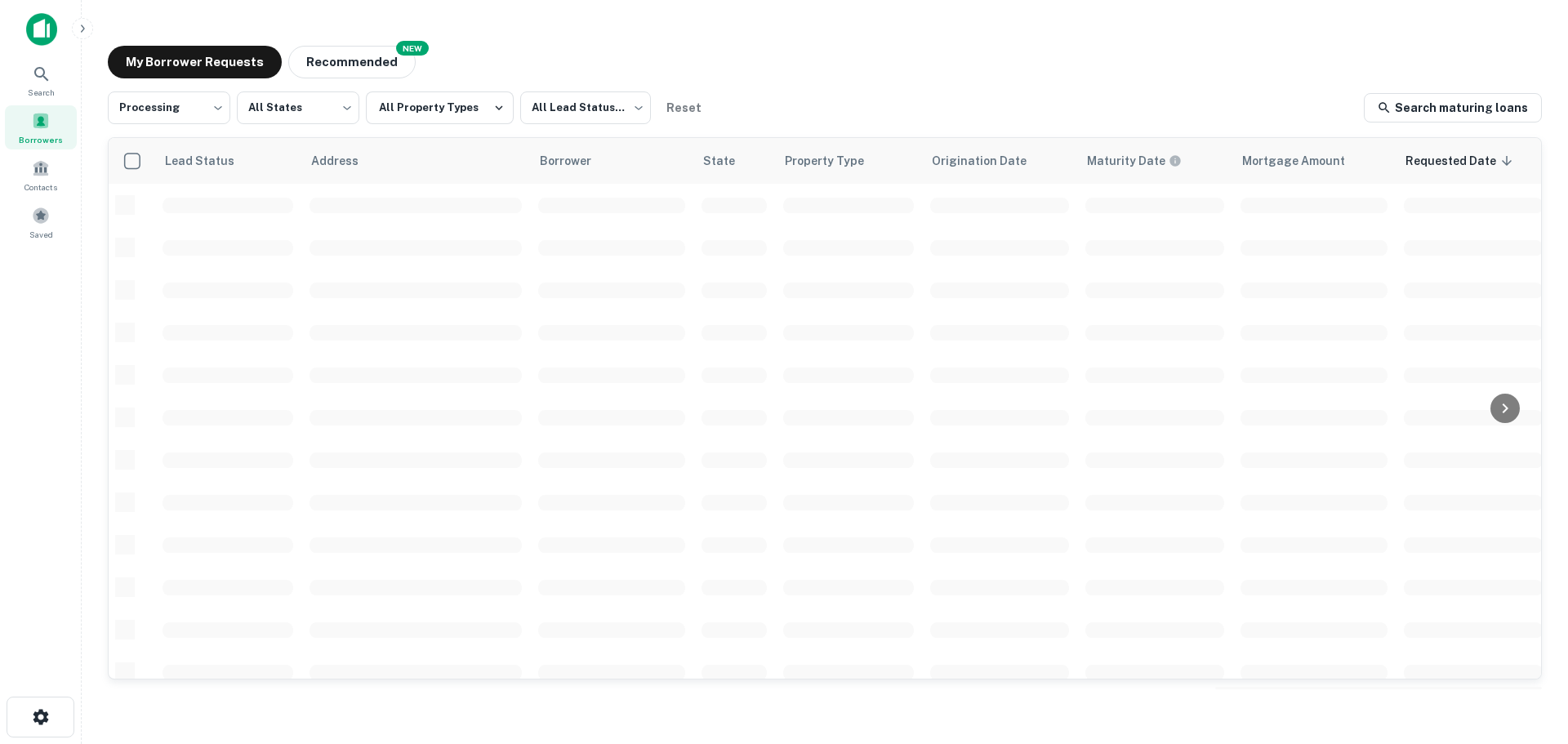
scroll to position [579, 0]
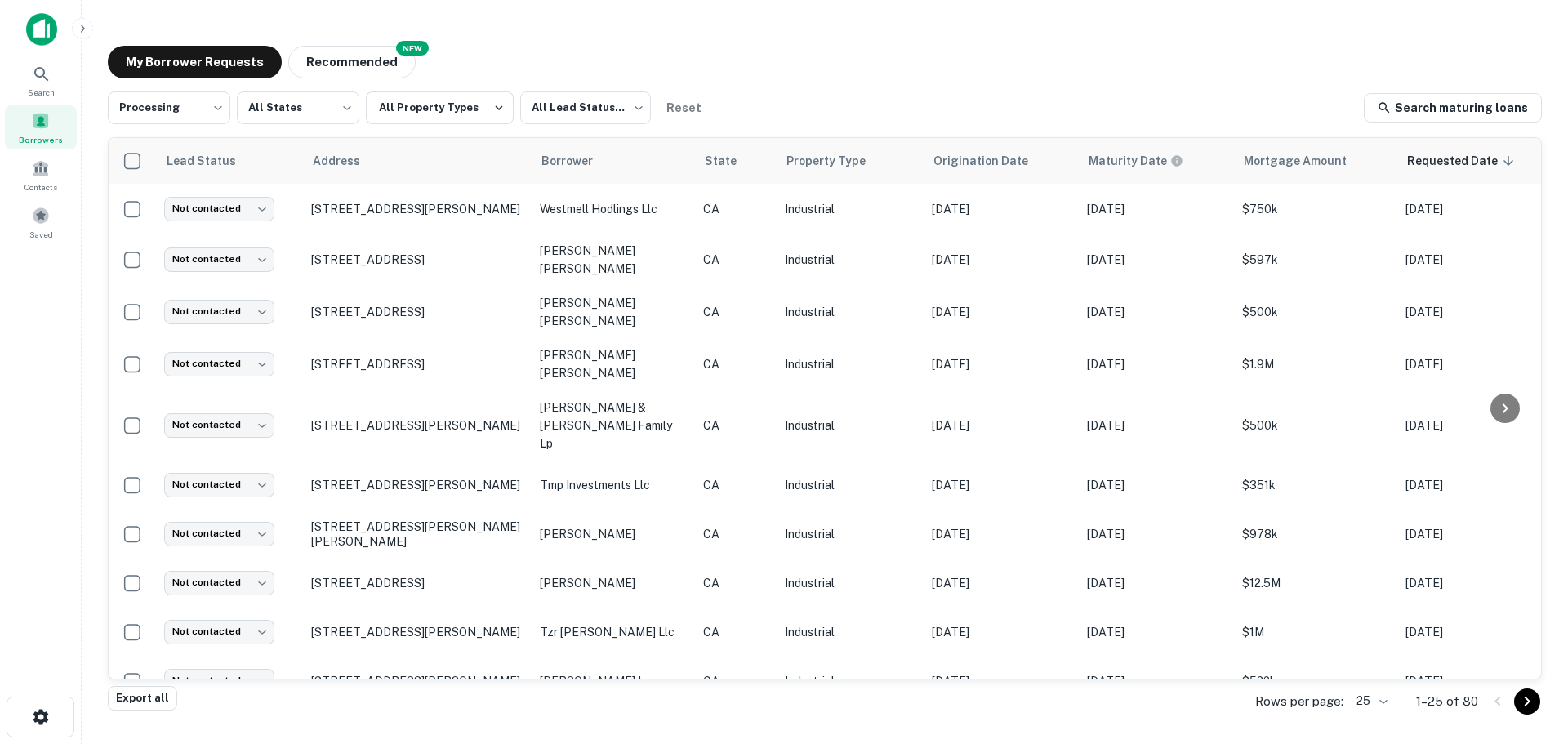
click at [854, 76] on div "My Borrower Requests NEW Recommended" at bounding box center [825, 62] width 1434 height 32
